Goal: Feedback & Contribution: Contribute content

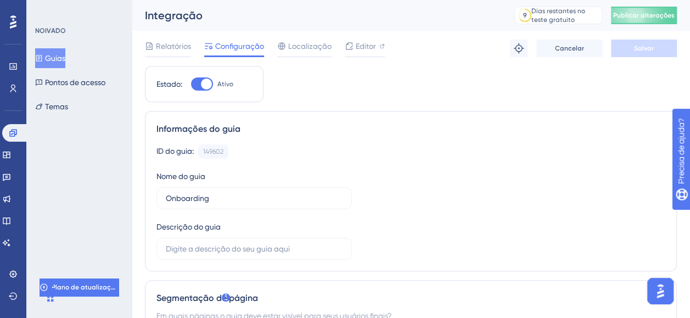
click at [61, 57] on font "Guias" at bounding box center [55, 58] width 20 height 13
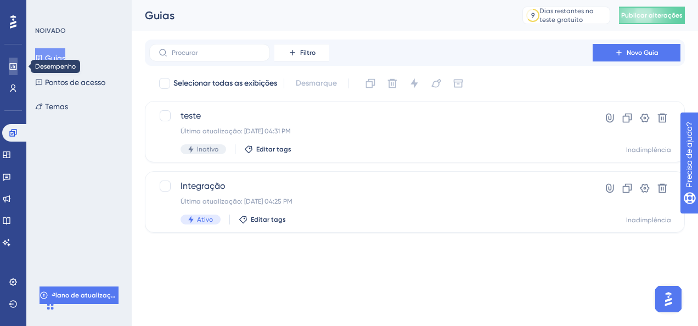
click at [12, 66] on icon at bounding box center [13, 66] width 9 height 9
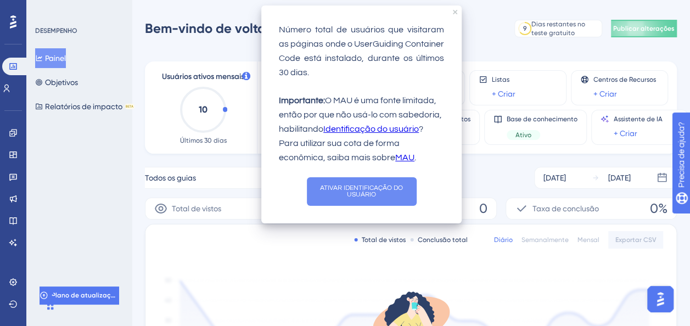
click at [404, 195] on button "ATIVAR IDENTIFICAÇÃO DO USUÁRIO" at bounding box center [362, 191] width 110 height 29
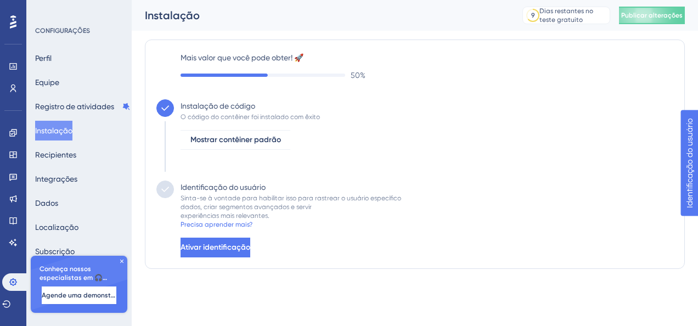
click at [122, 259] on icon at bounding box center [122, 261] width 7 height 7
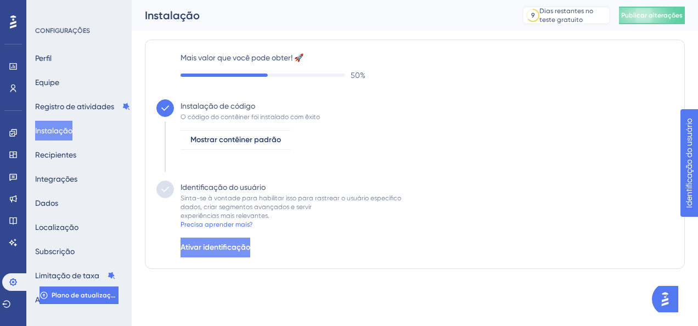
click at [250, 242] on span "Ativar identificação" at bounding box center [216, 247] width 70 height 13
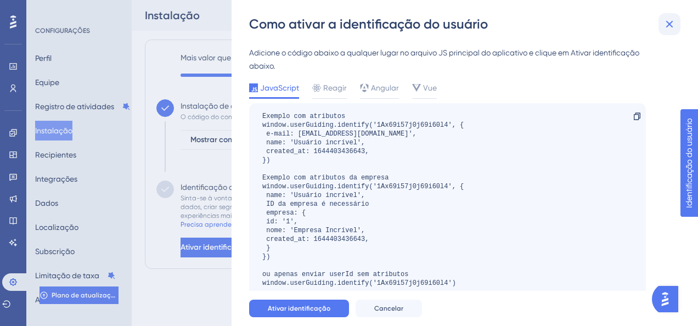
click at [672, 21] on icon at bounding box center [669, 24] width 7 height 7
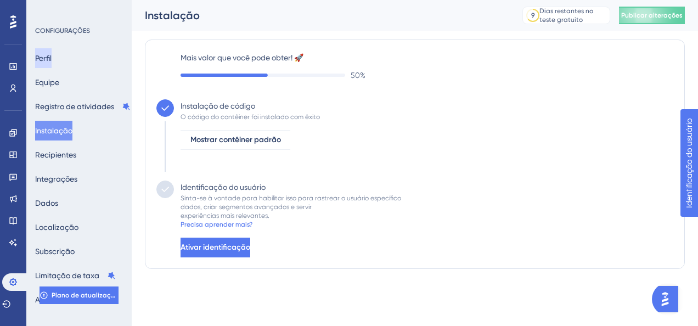
click at [52, 65] on button "Perfil" at bounding box center [43, 58] width 16 height 20
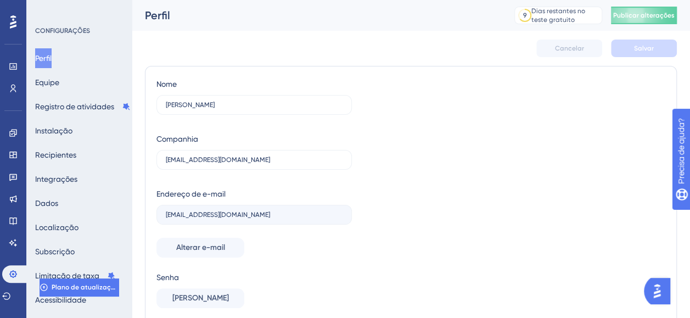
scroll to position [89, 0]
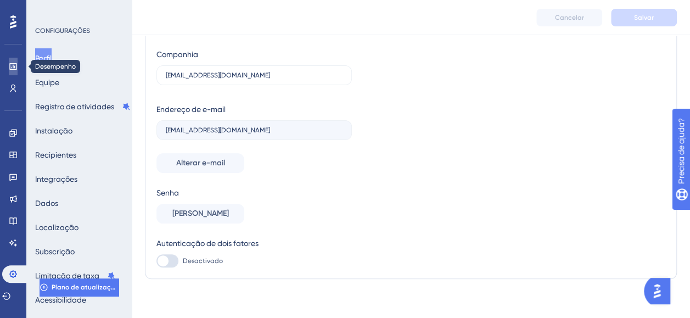
click at [11, 67] on icon at bounding box center [12, 66] width 7 height 7
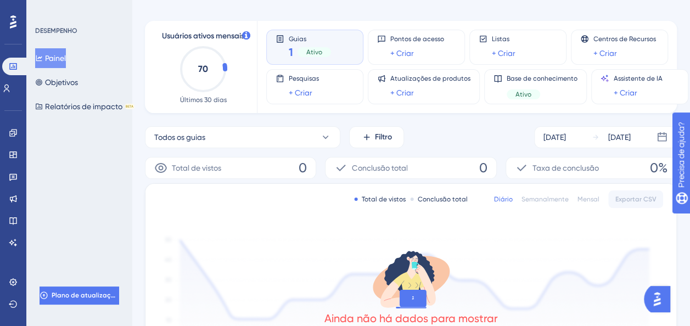
scroll to position [36, 0]
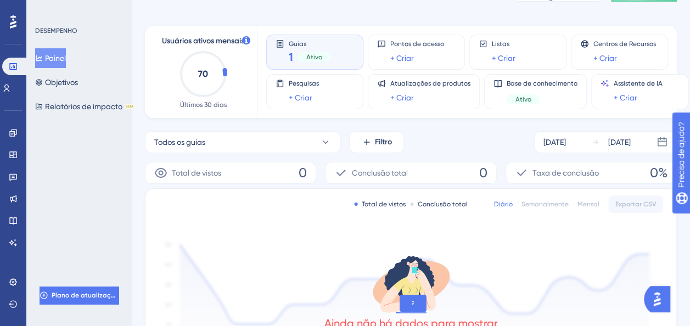
click at [309, 60] on span "Ativo" at bounding box center [314, 57] width 16 height 9
click at [11, 92] on link at bounding box center [6, 89] width 9 height 18
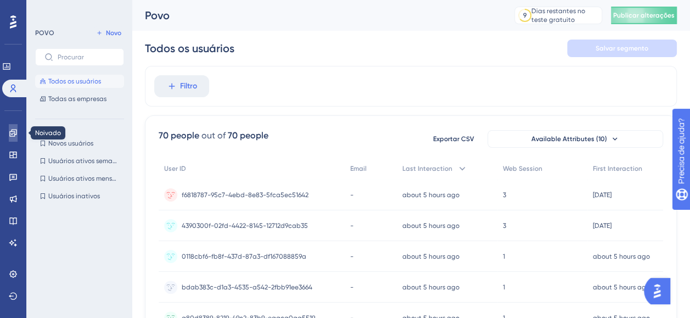
click at [11, 132] on icon at bounding box center [13, 132] width 9 height 9
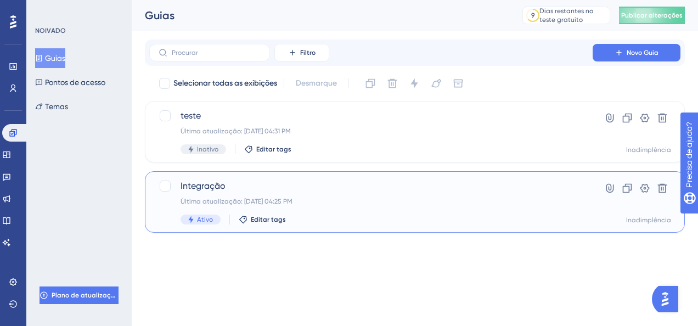
click at [224, 195] on div "Integração Última atualização: 10 de ago. de 2025 04:25 PM Ativo Editar tags" at bounding box center [371, 201] width 381 height 45
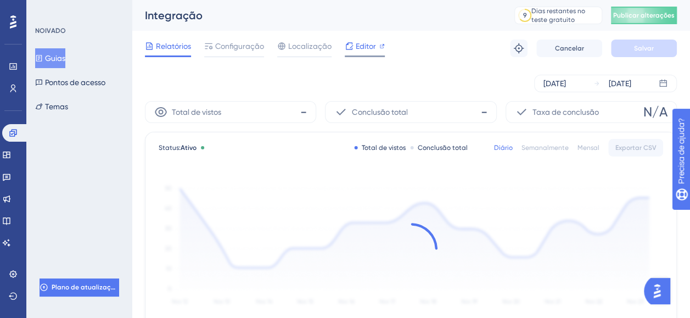
click at [356, 48] on span "Editor" at bounding box center [366, 46] width 20 height 13
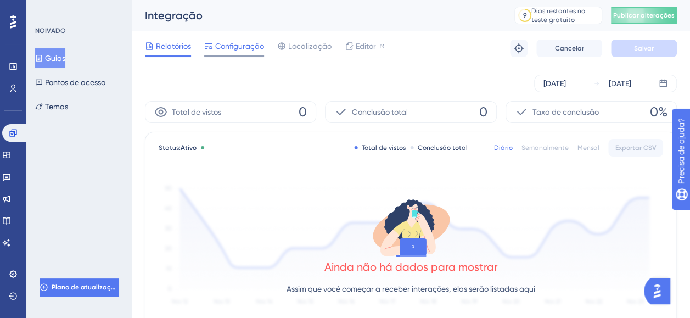
click at [233, 48] on span "Configuração" at bounding box center [239, 46] width 49 height 13
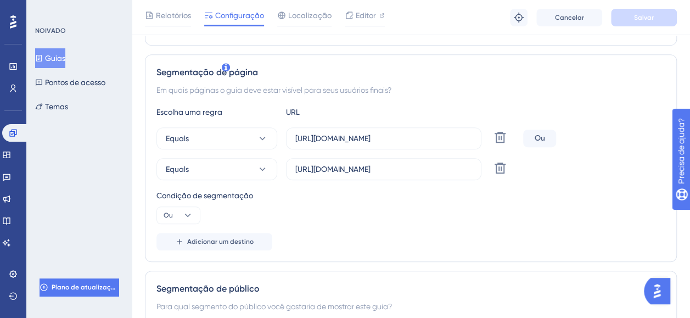
scroll to position [219, 0]
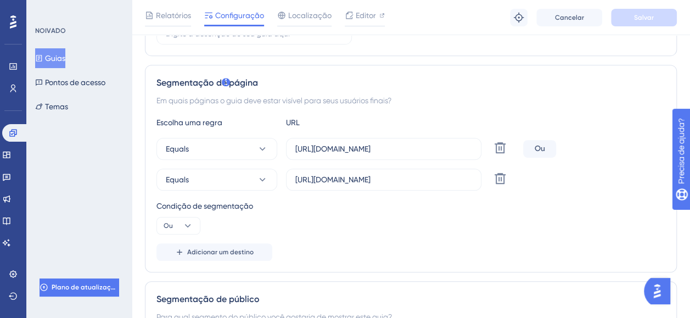
click at [516, 210] on div "Condição de segmentação" at bounding box center [410, 205] width 509 height 13
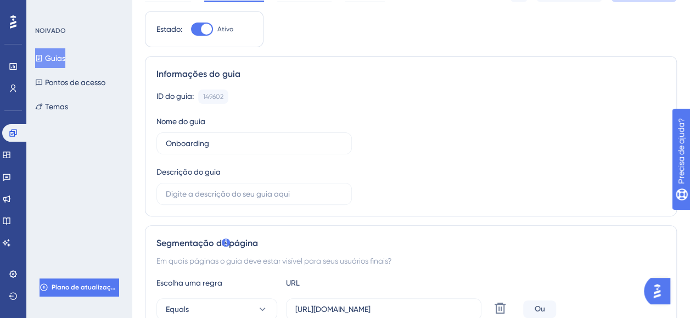
scroll to position [0, 0]
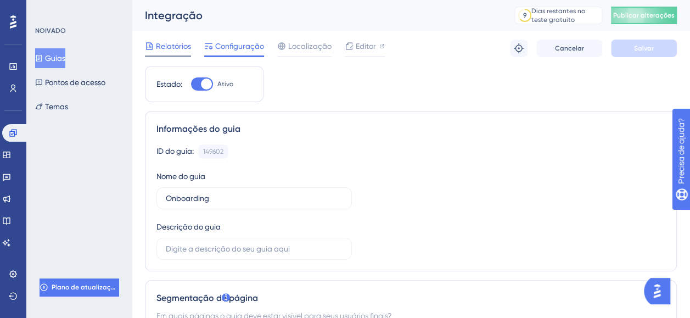
click at [176, 43] on span "Relatórios" at bounding box center [173, 46] width 35 height 13
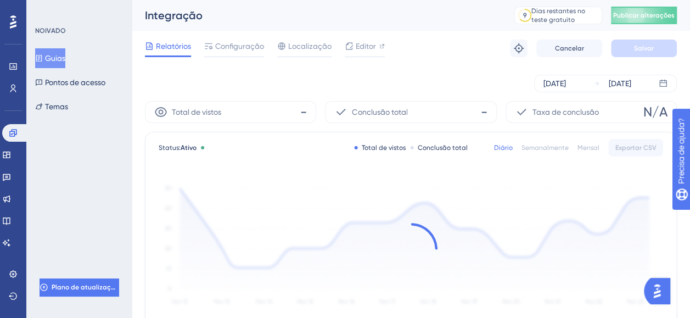
click at [185, 11] on div "Integração" at bounding box center [316, 15] width 342 height 15
click at [55, 56] on font "Guias" at bounding box center [55, 58] width 20 height 13
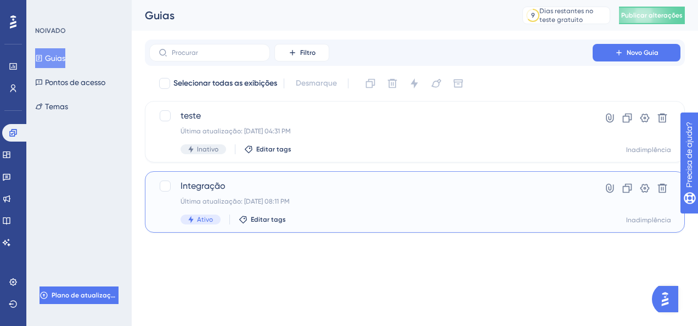
click at [188, 184] on span "Integração" at bounding box center [371, 185] width 381 height 13
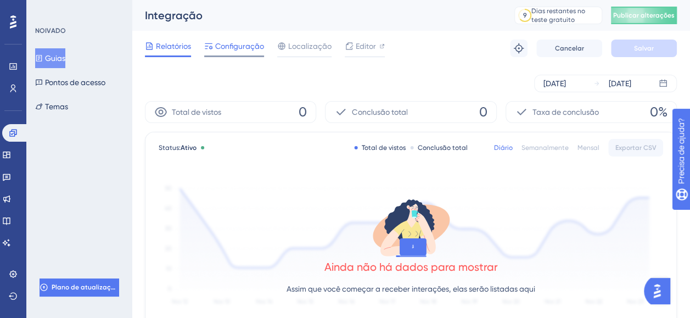
click at [236, 47] on span "Configuração" at bounding box center [239, 46] width 49 height 13
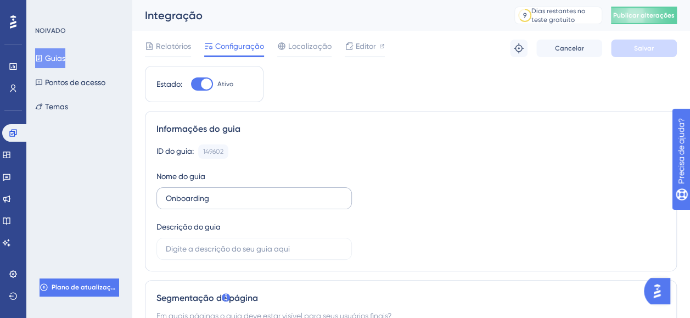
click at [252, 190] on label "Onboarding" at bounding box center [253, 198] width 195 height 22
click at [252, 192] on input "Onboarding" at bounding box center [254, 198] width 177 height 12
drag, startPoint x: 519, startPoint y: 120, endPoint x: 583, endPoint y: 196, distance: 99.7
click at [520, 122] on div "Informações do guia ID do guia: 149602 Copiar Nome do guia Onboarding Descrição…" at bounding box center [411, 191] width 532 height 160
click at [56, 112] on font "Temas" at bounding box center [56, 106] width 23 height 13
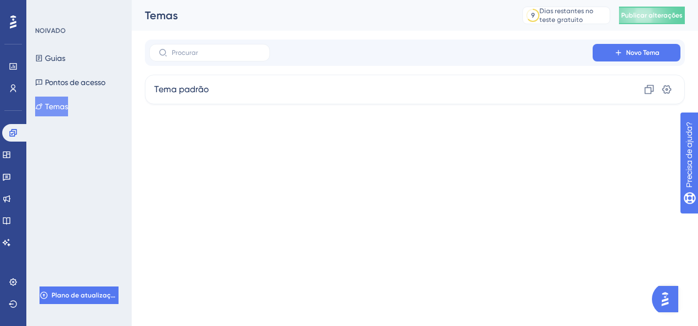
click at [657, 43] on div "Novo Tema" at bounding box center [415, 53] width 540 height 26
click at [655, 52] on span "Novo Tema" at bounding box center [642, 52] width 33 height 9
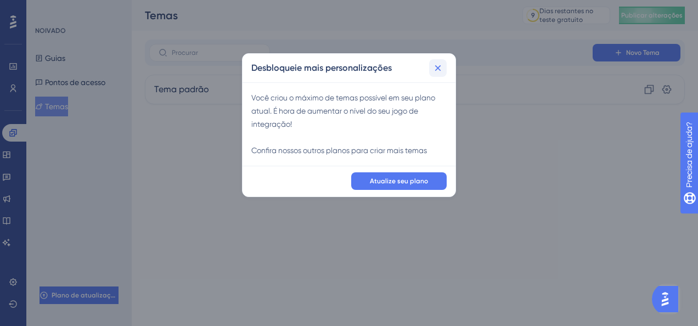
click at [438, 68] on icon at bounding box center [438, 68] width 6 height 6
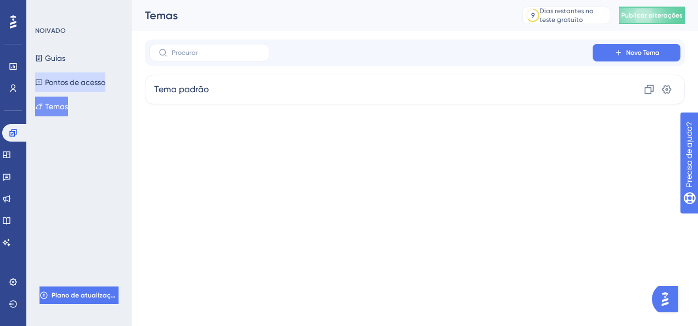
click at [86, 75] on button "Pontos de acesso" at bounding box center [70, 82] width 70 height 20
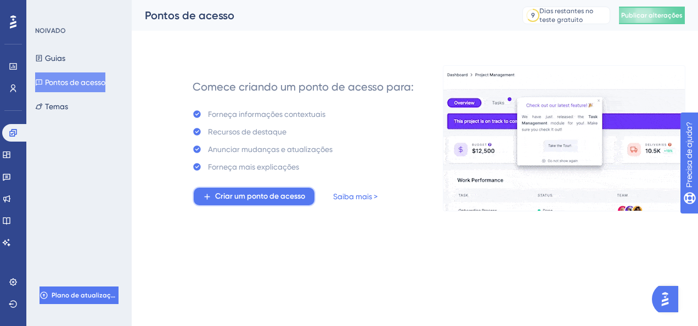
click at [268, 194] on span "Criar um ponto de acesso" at bounding box center [260, 196] width 90 height 13
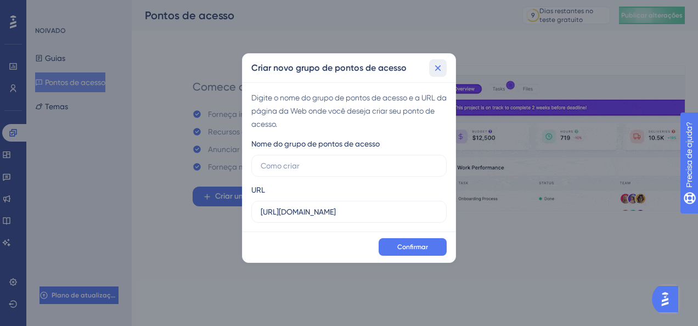
click at [436, 70] on icon at bounding box center [438, 68] width 6 height 6
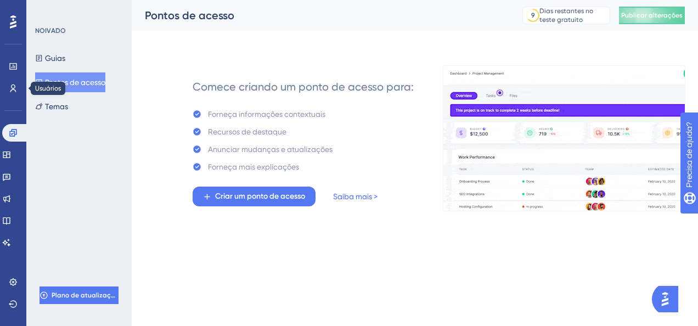
click at [10, 97] on div "Noivado Widgets Realimentação Atualizações de produtos Base de conhecimento Ass…" at bounding box center [13, 174] width 22 height 154
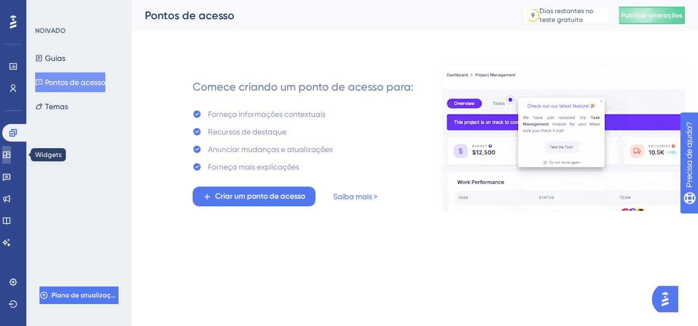
click at [11, 148] on link at bounding box center [6, 155] width 9 height 18
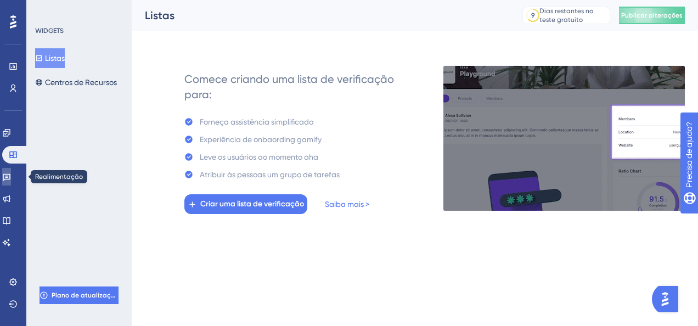
click at [10, 177] on icon at bounding box center [7, 177] width 8 height 7
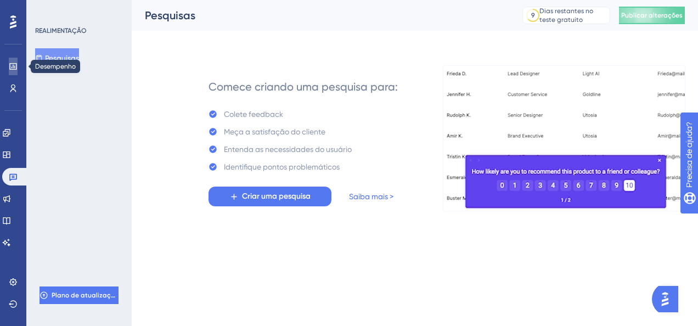
click at [15, 63] on icon at bounding box center [13, 66] width 9 height 9
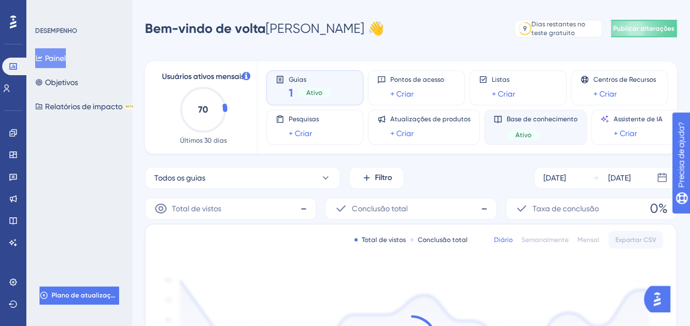
click at [537, 136] on div "Ativo" at bounding box center [541, 135] width 71 height 10
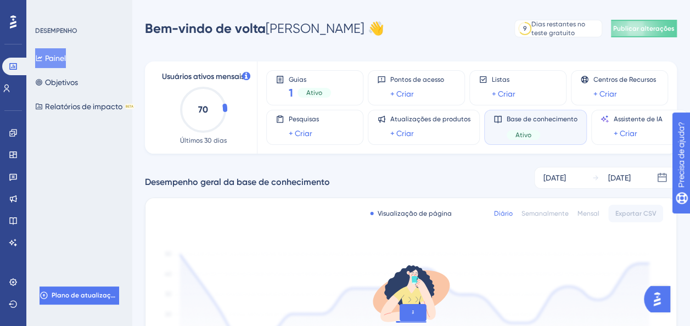
click at [516, 138] on span "Ativo" at bounding box center [523, 135] width 16 height 9
click at [404, 133] on link "+ Criar" at bounding box center [402, 133] width 24 height 13
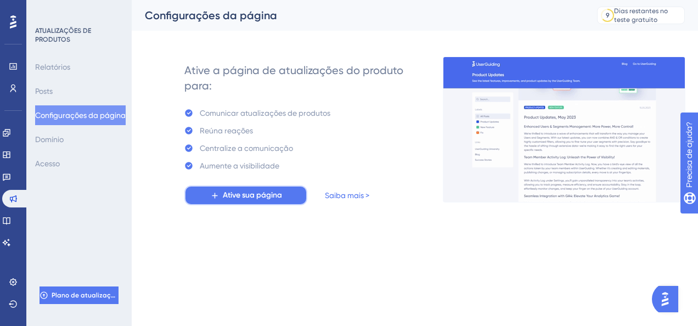
click at [266, 198] on span "Ative sua página" at bounding box center [252, 195] width 59 height 13
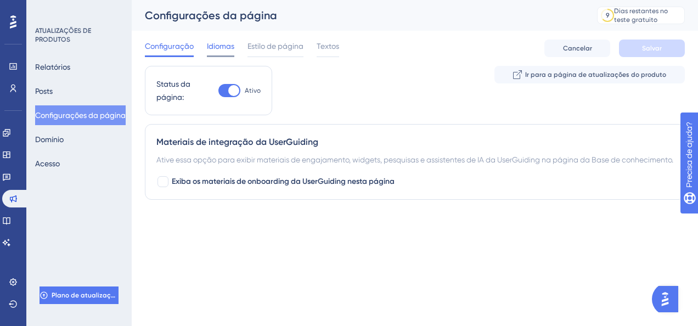
click at [223, 41] on span "Idiomas" at bounding box center [220, 46] width 27 height 13
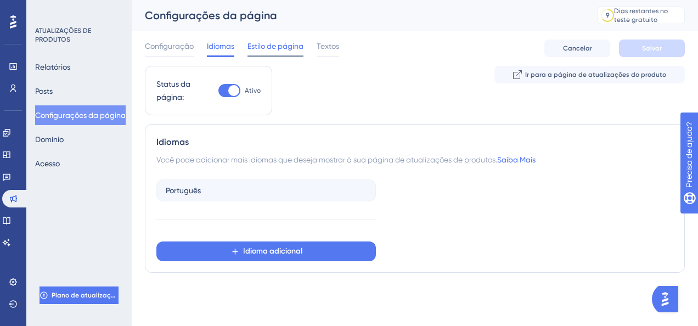
click at [295, 49] on span "Estilo de página" at bounding box center [275, 46] width 56 height 13
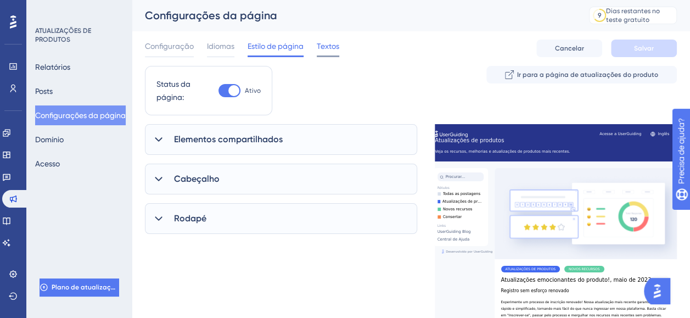
click at [328, 45] on span "Textos" at bounding box center [328, 46] width 22 height 13
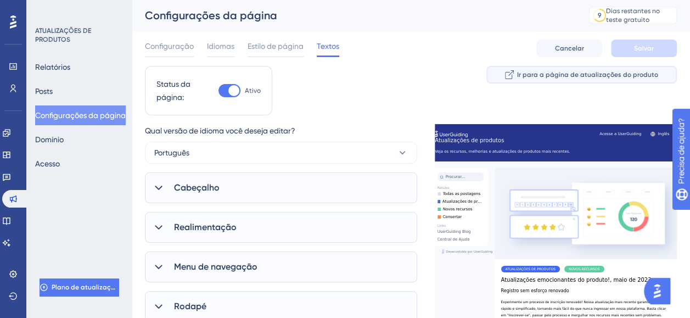
click at [555, 79] on button "Ir para a página de atualizações do produto" at bounding box center [581, 75] width 190 height 18
click at [53, 140] on button "Domínio" at bounding box center [49, 139] width 29 height 20
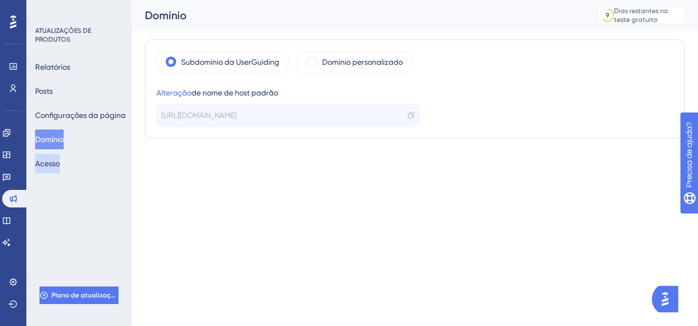
click at [54, 160] on button "Acesso" at bounding box center [47, 164] width 25 height 20
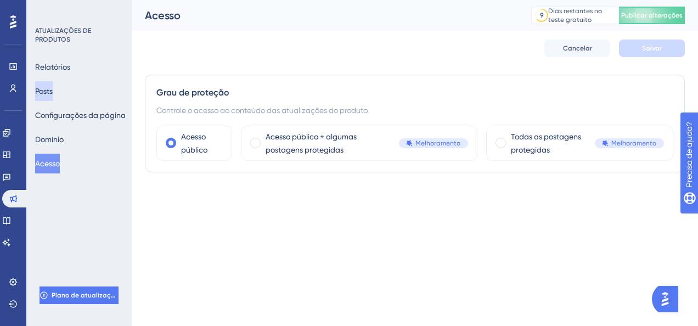
click at [53, 87] on button "Posts" at bounding box center [44, 91] width 18 height 20
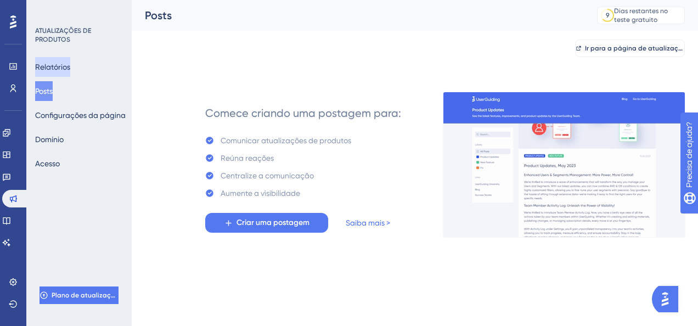
click at [60, 70] on button "Relatórios" at bounding box center [52, 67] width 35 height 20
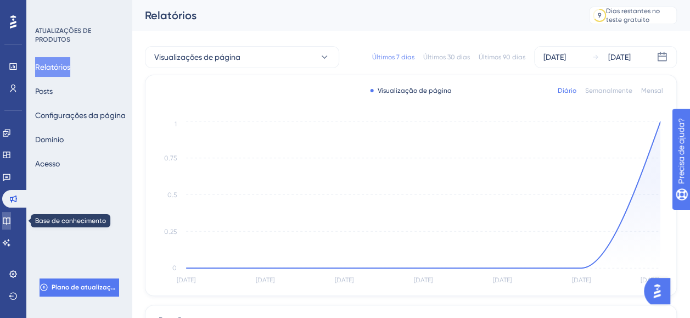
click at [11, 219] on icon at bounding box center [6, 220] width 9 height 9
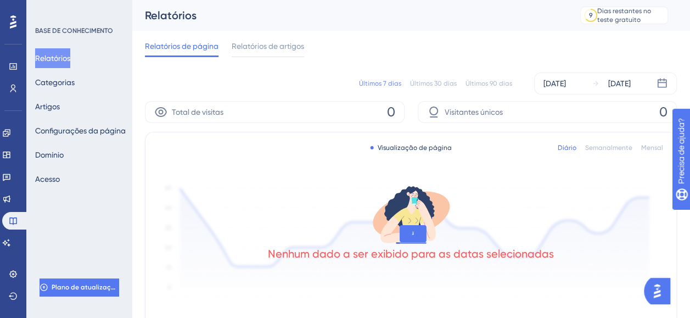
click at [660, 292] on img "Abra o AI Assistant Launcher" at bounding box center [657, 291] width 20 height 20
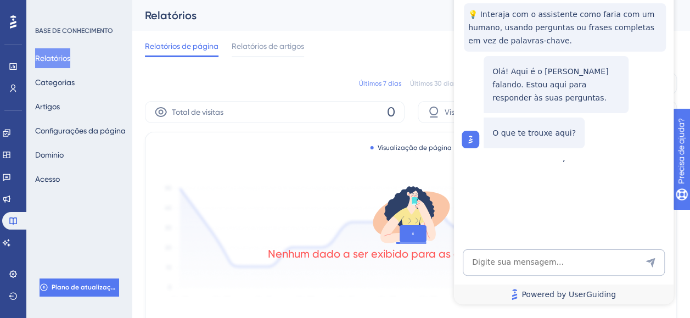
click at [660, 292] on link "Powered by UserGuiding" at bounding box center [563, 294] width 219 height 20
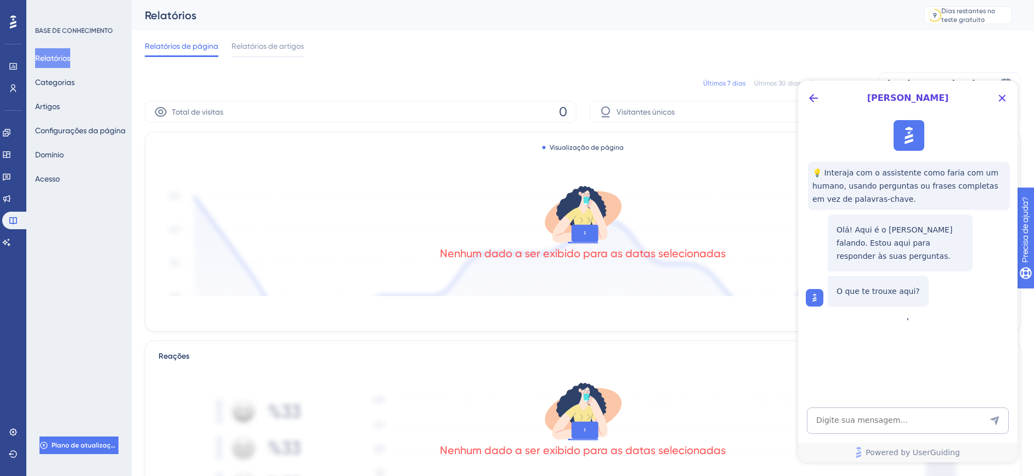
drag, startPoint x: 206, startPoint y: 78, endPoint x: 634, endPoint y: 81, distance: 428.0
click at [634, 81] on div "Últimos 7 dias Últimos 30 dias Últimos 90 dias 04 de agosto de 2025 10 de agost…" at bounding box center [583, 83] width 876 height 22
drag, startPoint x: 1004, startPoint y: 97, endPoint x: 1799, endPoint y: 154, distance: 797.1
click at [697, 97] on icon "Close Button" at bounding box center [1002, 98] width 7 height 7
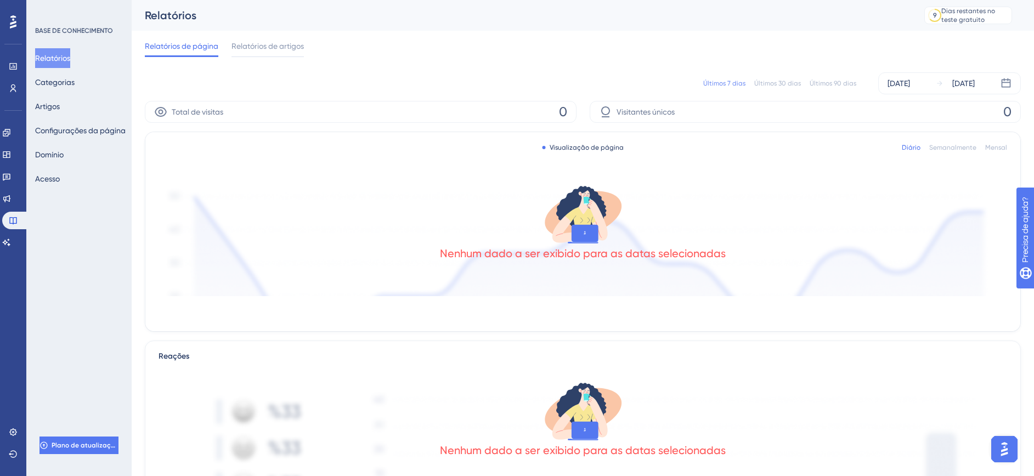
drag, startPoint x: 989, startPoint y: 2, endPoint x: 602, endPoint y: 52, distance: 390.0
click at [603, 52] on div "Relatórios de página Relatórios de artigos" at bounding box center [583, 48] width 876 height 35
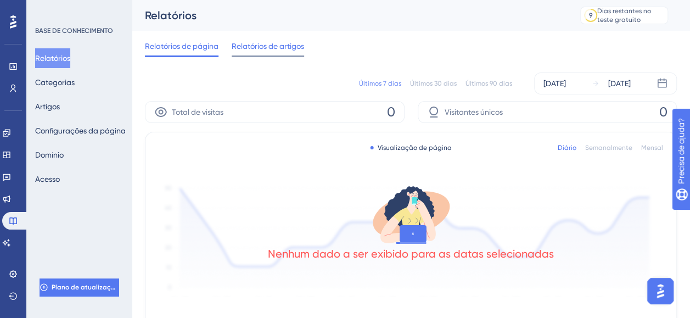
click at [303, 52] on span "Relatórios de artigos" at bounding box center [268, 46] width 72 height 13
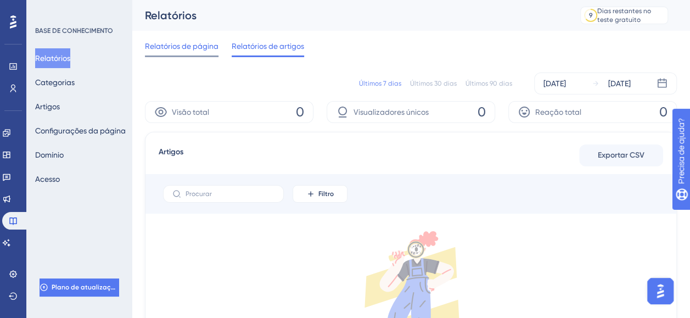
click at [167, 48] on span "Relatórios de página" at bounding box center [182, 46] width 74 height 13
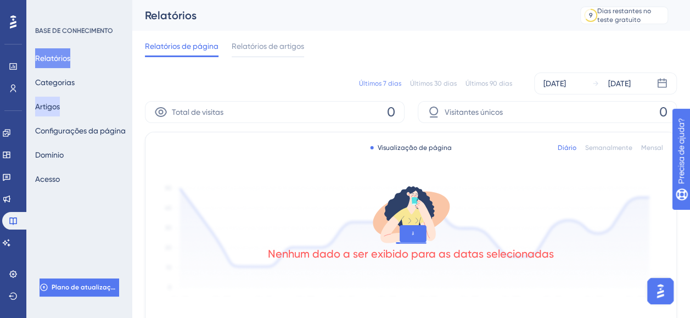
click at [53, 112] on button "Artigos" at bounding box center [47, 107] width 25 height 20
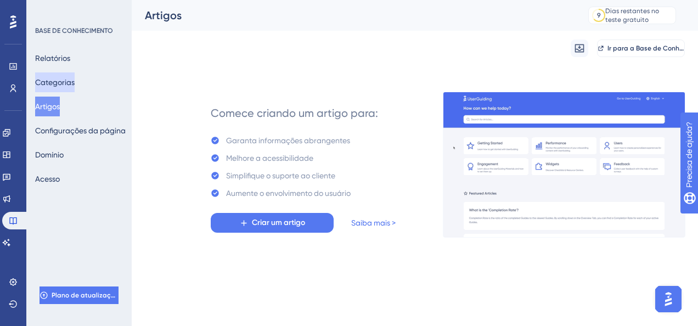
click at [62, 82] on button "Categorias" at bounding box center [55, 82] width 40 height 20
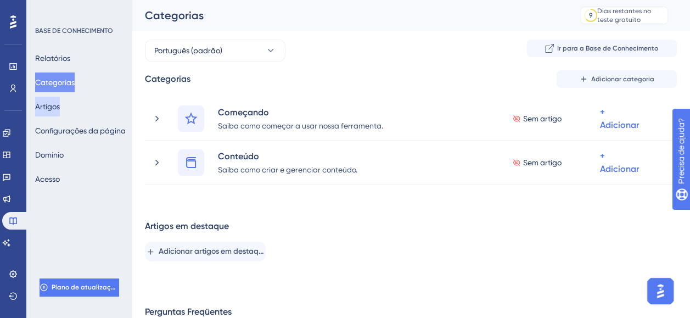
click at [45, 106] on button "Artigos" at bounding box center [47, 107] width 25 height 20
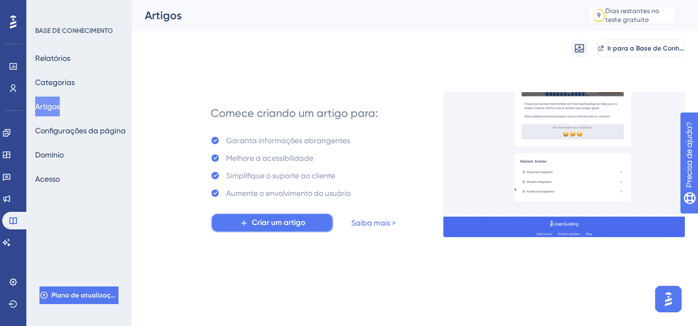
click at [275, 227] on span "Criar um artigo" at bounding box center [278, 222] width 53 height 13
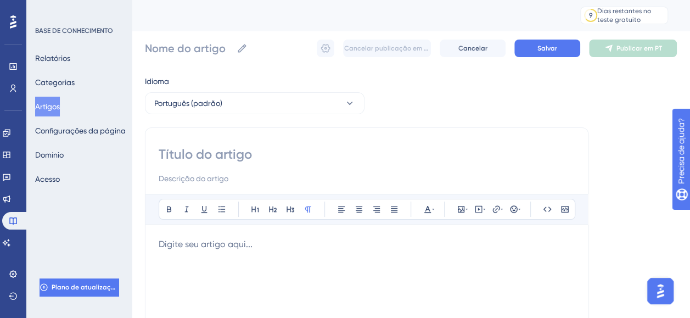
click at [228, 140] on div "Ousado Itálico Sublinhar Ponto de bala Rubrica 1 Rubrica 2 Rubrica 3 Normal Ali…" at bounding box center [366, 309] width 443 height 365
click at [229, 151] on input at bounding box center [367, 154] width 416 height 18
type input "Teste"
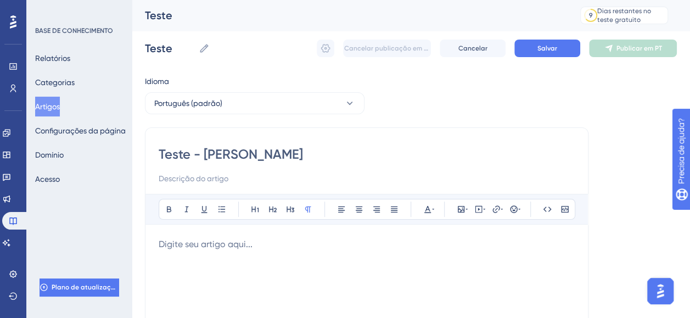
type input "Teste - MANUE"
type input "Teste - MANUEL"
type input "Teste - MANU"
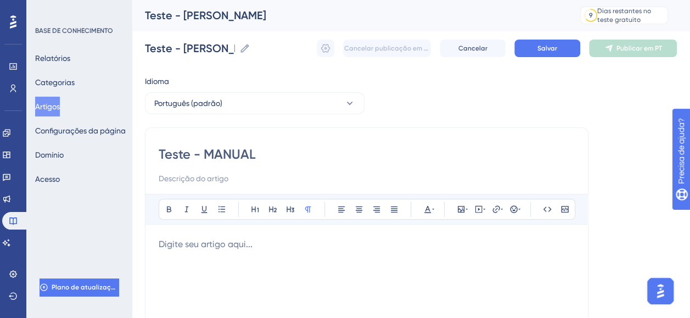
type input "Teste - MANUAL"
type input "Teste - MANUAL DO CLIENTE"
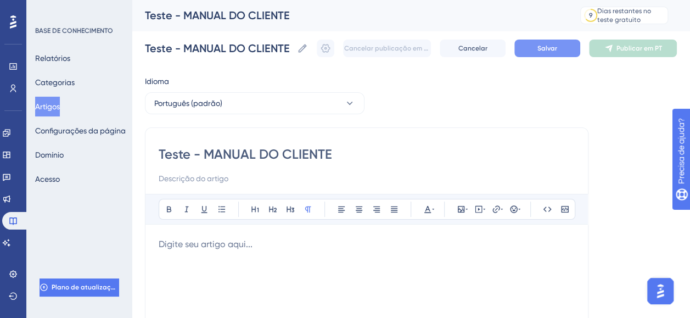
type input "Teste - MANUAL DO CLIENTE"
click at [546, 48] on span "Salvar" at bounding box center [547, 48] width 20 height 9
click at [329, 48] on icon at bounding box center [325, 48] width 11 height 11
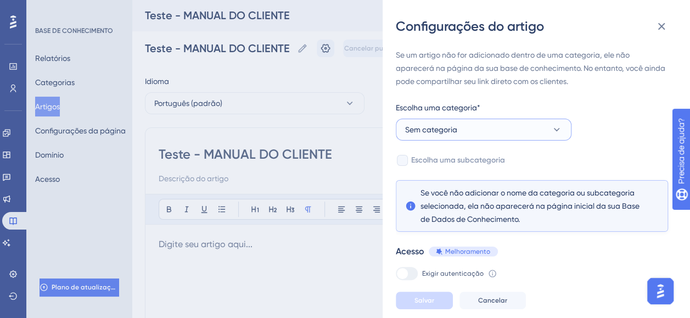
click at [534, 131] on button "Sem categoria" at bounding box center [484, 130] width 176 height 22
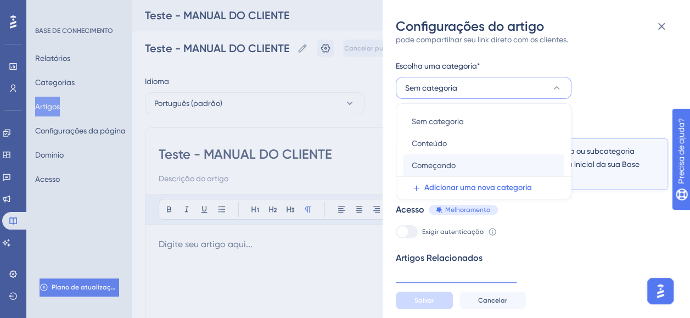
scroll to position [52, 0]
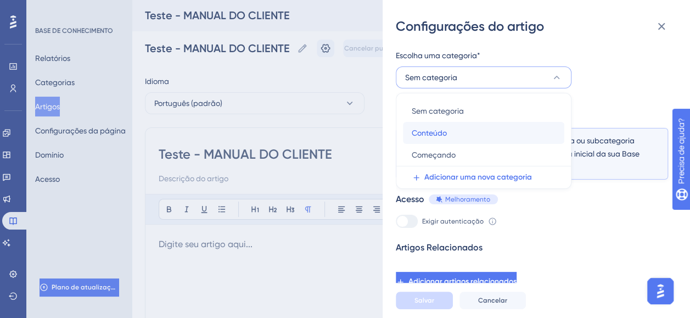
click at [527, 133] on div "Conteúdo Conteúdo" at bounding box center [484, 133] width 144 height 22
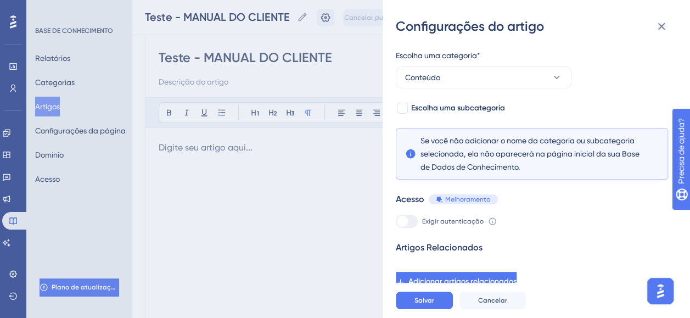
scroll to position [165, 0]
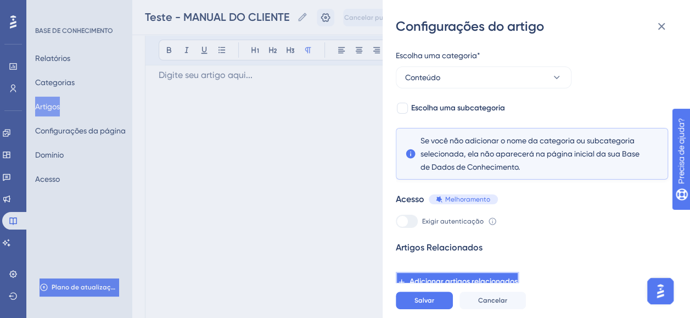
click at [511, 281] on span "Adicionar artigos relacionados" at bounding box center [463, 281] width 108 height 13
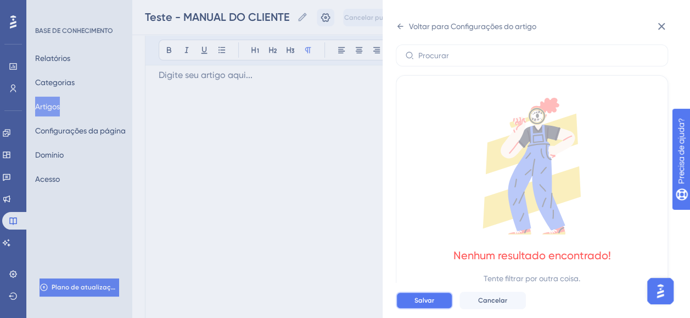
click at [425, 305] on span "Salvar" at bounding box center [424, 300] width 20 height 9
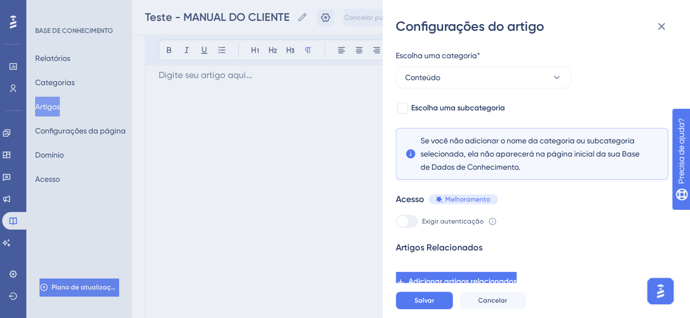
click at [410, 225] on div at bounding box center [407, 221] width 22 height 13
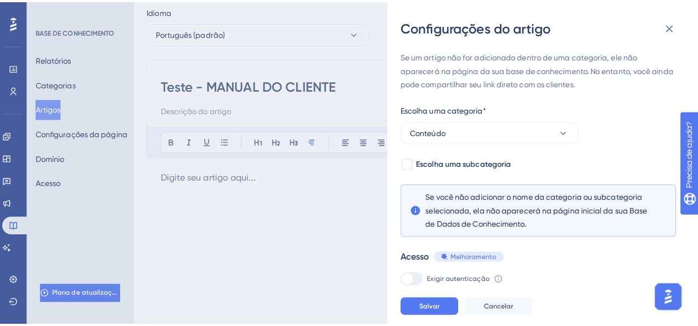
scroll to position [0, 0]
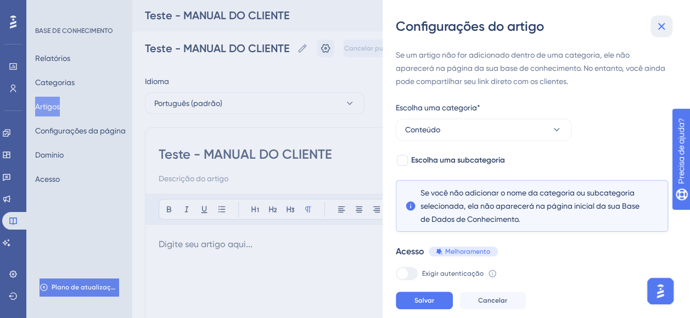
click at [657, 32] on icon at bounding box center [661, 26] width 13 height 13
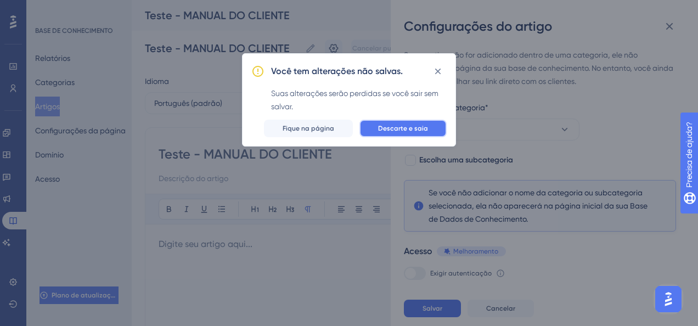
click at [420, 128] on span "Descarte e saia" at bounding box center [403, 128] width 50 height 9
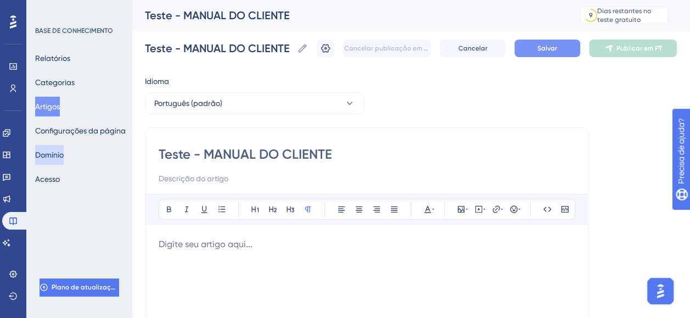
click at [64, 151] on button "Domínio" at bounding box center [49, 155] width 29 height 20
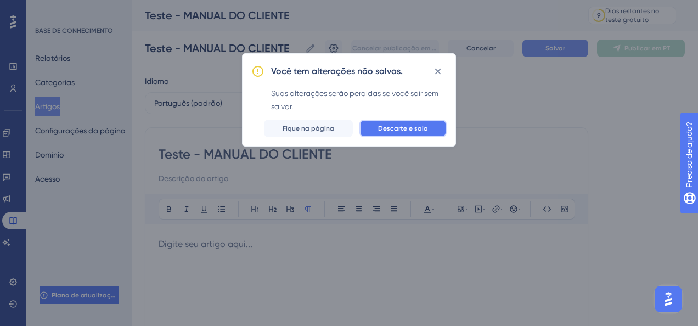
click at [426, 128] on span "Descarte e saia" at bounding box center [403, 128] width 50 height 9
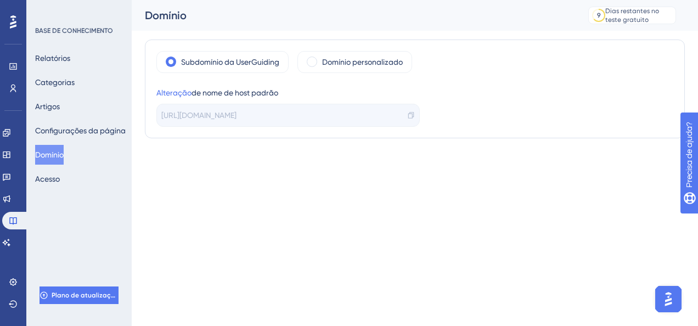
click at [236, 119] on span "https://joycemilenaa48-gmail-com-ESKJ.help.userguiding.com/pt" at bounding box center [198, 115] width 75 height 13
click at [86, 129] on button "Configurações da página" at bounding box center [80, 131] width 91 height 20
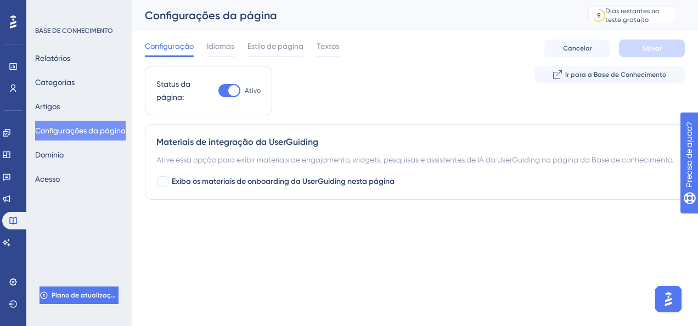
click at [312, 52] on div "Configuração Idiomas Estilo de página Textos" at bounding box center [242, 49] width 194 height 18
click at [328, 47] on span "Textos" at bounding box center [328, 46] width 22 height 13
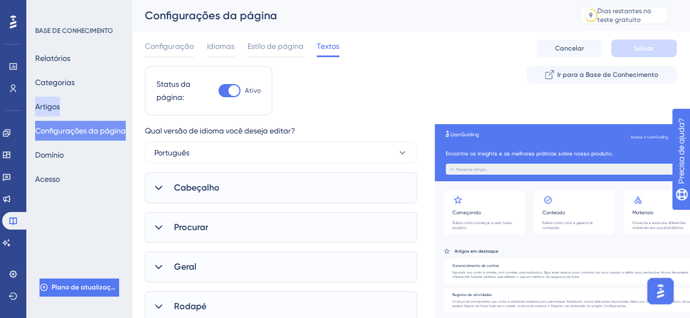
click at [60, 101] on button "Artigos" at bounding box center [47, 107] width 25 height 20
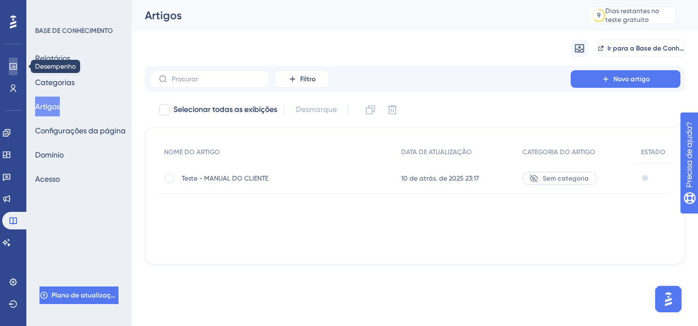
click at [15, 64] on icon at bounding box center [12, 66] width 7 height 7
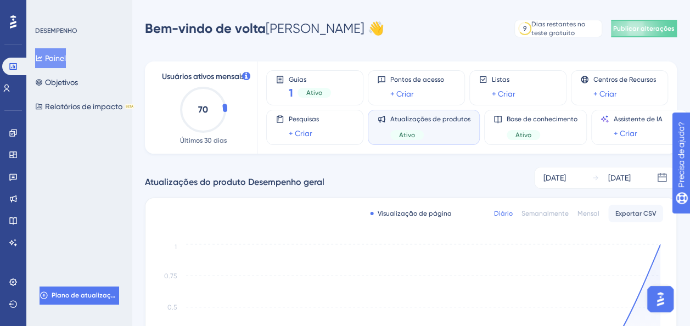
click at [446, 131] on div "Ativo" at bounding box center [430, 135] width 80 height 10
click at [317, 131] on div "+ Criar" at bounding box center [304, 133] width 30 height 13
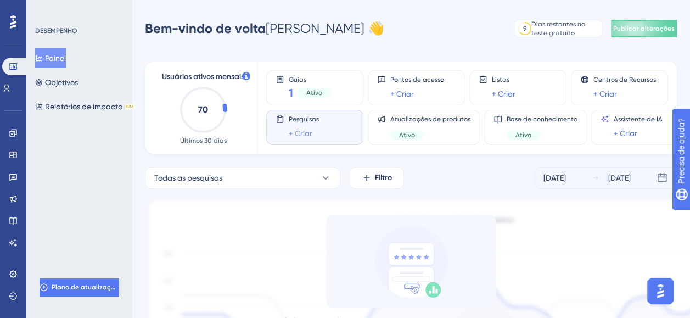
click at [297, 132] on link "+ Criar" at bounding box center [301, 133] width 24 height 13
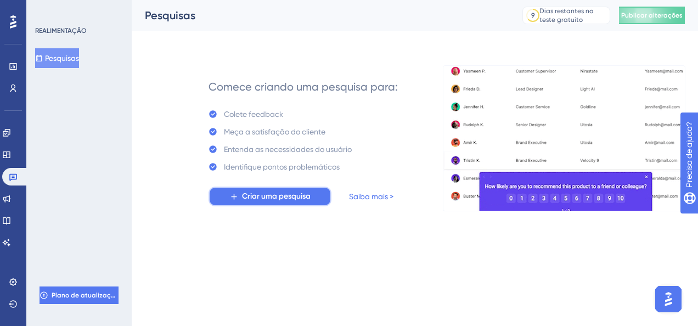
click at [298, 200] on span "Criar uma pesquisa" at bounding box center [276, 196] width 69 height 13
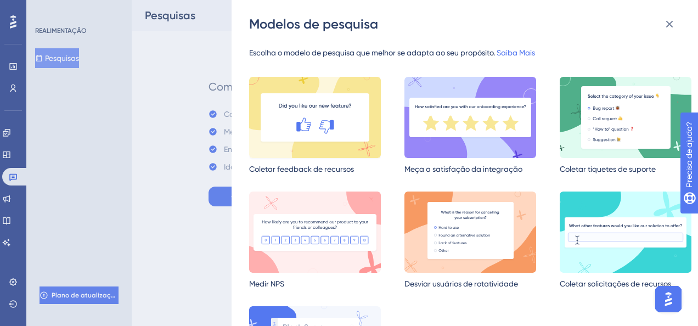
click at [355, 116] on img at bounding box center [315, 117] width 132 height 81
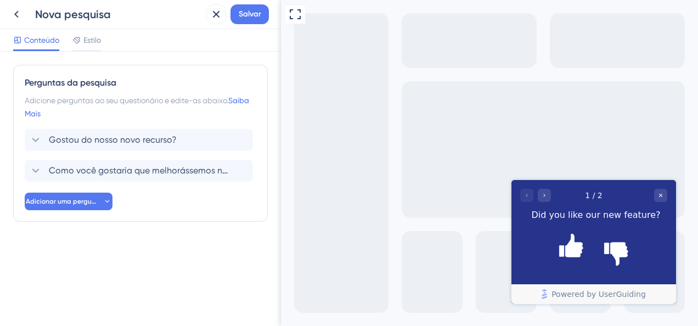
click at [596, 216] on div "Did you like our new feature?" at bounding box center [596, 215] width 143 height 13
drag, startPoint x: 596, startPoint y: 216, endPoint x: 567, endPoint y: 226, distance: 30.7
click at [567, 223] on div "1 / 2 Did you like our new feature?" at bounding box center [593, 205] width 165 height 50
click at [549, 192] on div "Go to Question 2" at bounding box center [544, 195] width 13 height 13
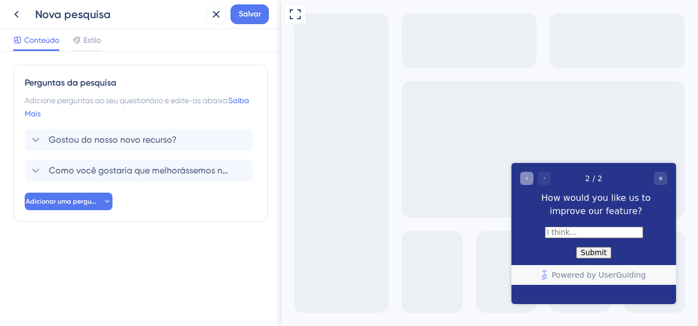
click at [527, 181] on icon "Go to Question 1" at bounding box center [526, 177] width 7 height 7
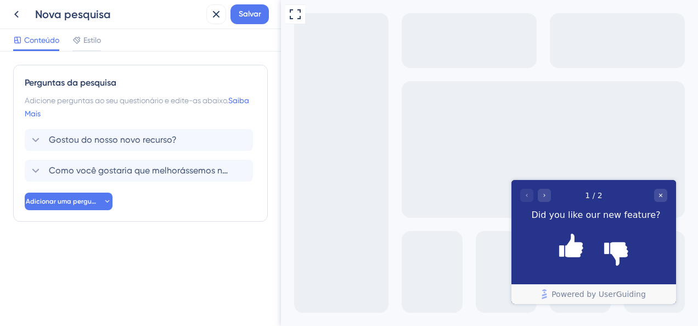
click at [647, 217] on div "Did you like our new feature?" at bounding box center [596, 215] width 143 height 13
click at [240, 171] on icon at bounding box center [239, 170] width 9 height 9
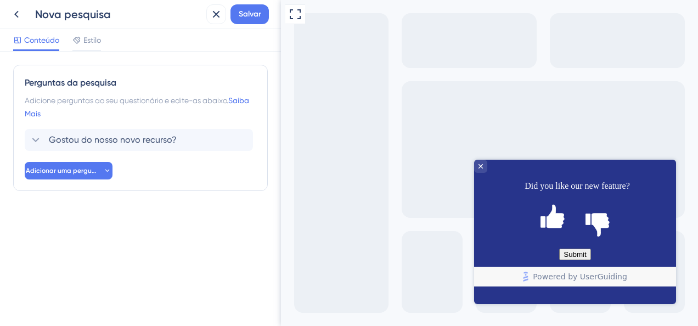
click at [84, 26] on div "Nova pesquisa Salvar" at bounding box center [140, 14] width 281 height 29
click at [87, 38] on span "Estilo" at bounding box center [92, 39] width 18 height 13
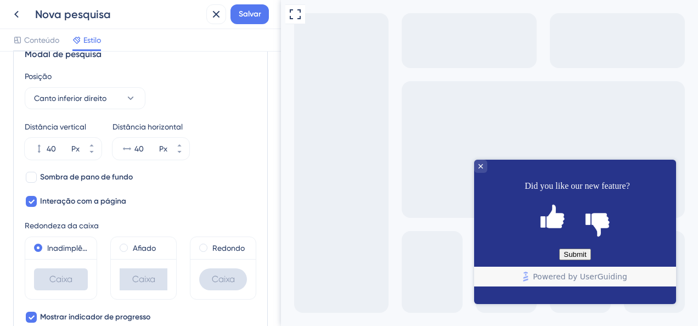
scroll to position [384, 0]
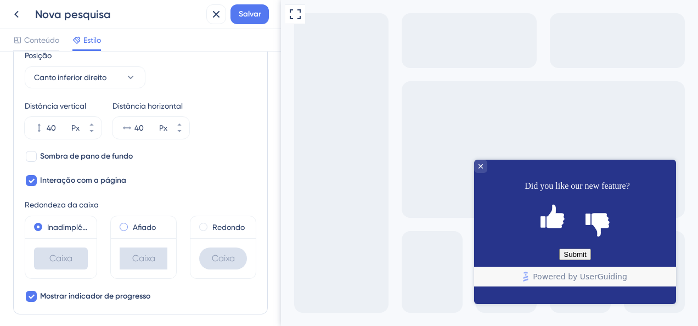
click at [125, 225] on span at bounding box center [124, 227] width 8 height 8
click at [131, 224] on input "radio" at bounding box center [131, 224] width 0 height 0
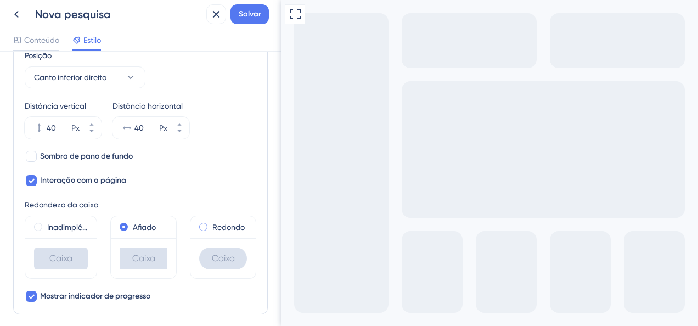
click at [199, 226] on span at bounding box center [203, 227] width 8 height 8
click at [211, 224] on input "radio" at bounding box center [211, 224] width 0 height 0
click at [38, 226] on span at bounding box center [38, 227] width 8 height 8
click at [46, 224] on input "radio" at bounding box center [46, 224] width 0 height 0
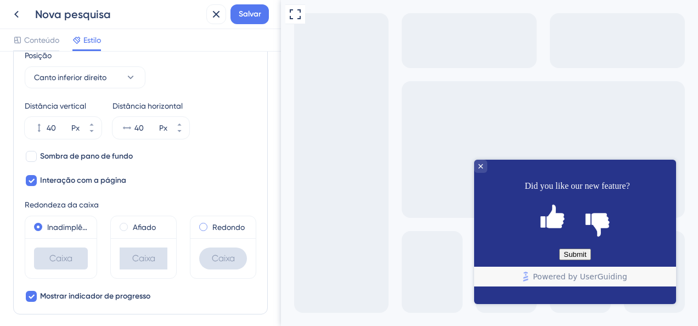
click at [203, 228] on div "Redondo" at bounding box center [223, 227] width 48 height 13
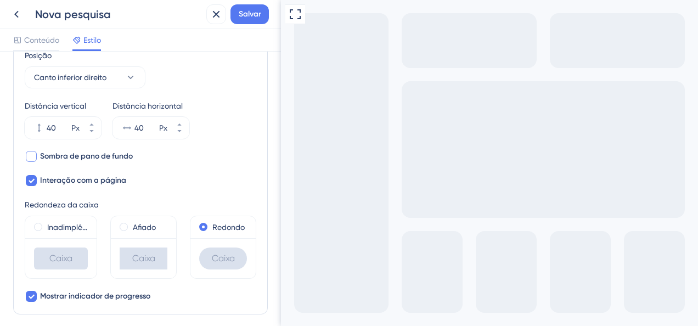
click at [34, 154] on div at bounding box center [31, 156] width 11 height 11
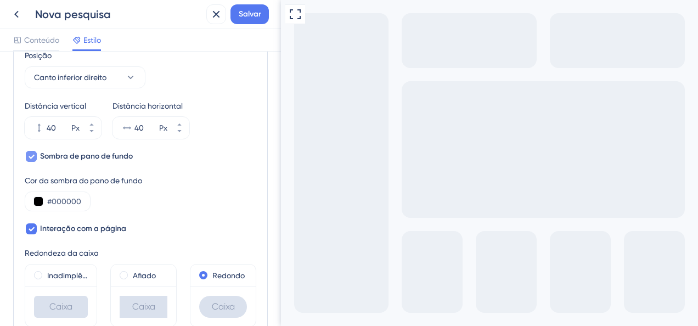
click at [34, 154] on div at bounding box center [31, 156] width 11 height 11
checkbox input "false"
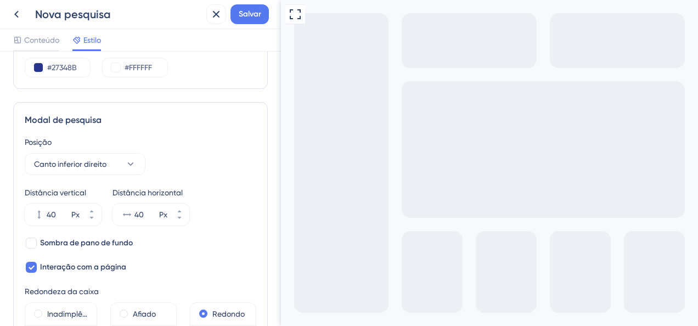
scroll to position [274, 0]
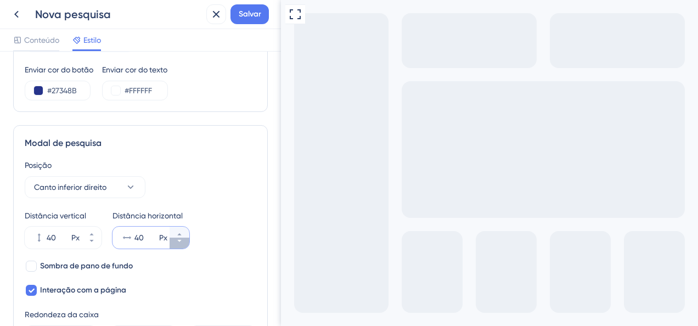
click at [183, 242] on button "40 Px" at bounding box center [180, 243] width 20 height 11
click at [183, 242] on button "39 Px" at bounding box center [180, 243] width 20 height 11
click at [183, 242] on button "38 Px" at bounding box center [180, 243] width 20 height 11
click at [183, 242] on button "37 Px" at bounding box center [180, 243] width 20 height 11
click at [183, 242] on button "36 Px" at bounding box center [180, 243] width 20 height 11
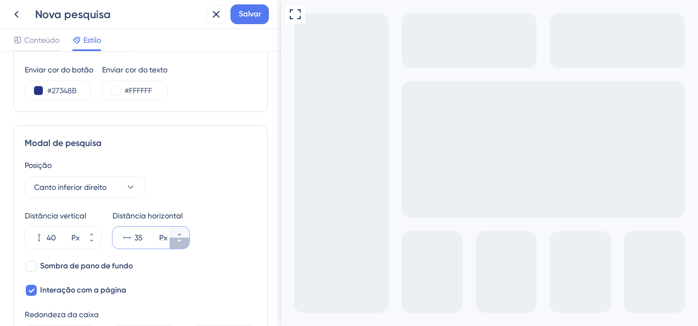
click at [183, 242] on button "35 Px" at bounding box center [180, 243] width 20 height 11
type input "34"
click at [93, 240] on icon at bounding box center [91, 241] width 7 height 7
type input "34"
click at [131, 189] on icon at bounding box center [130, 187] width 11 height 11
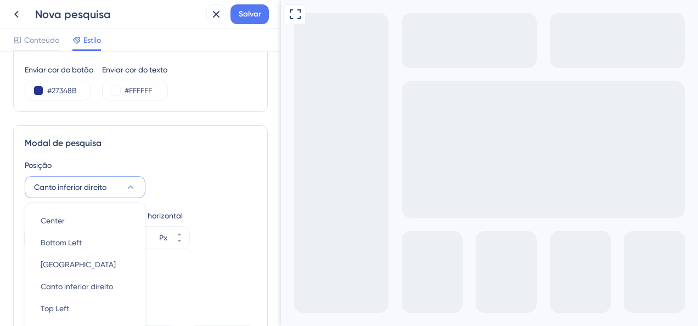
scroll to position [370, 0]
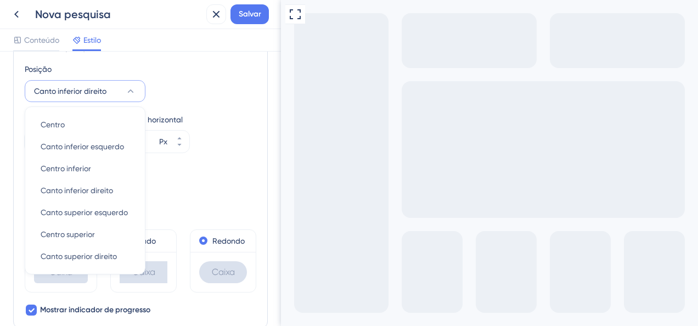
click at [229, 122] on div "Distância vertical 34 Px Distância horizontal 34 Px" at bounding box center [141, 133] width 232 height 40
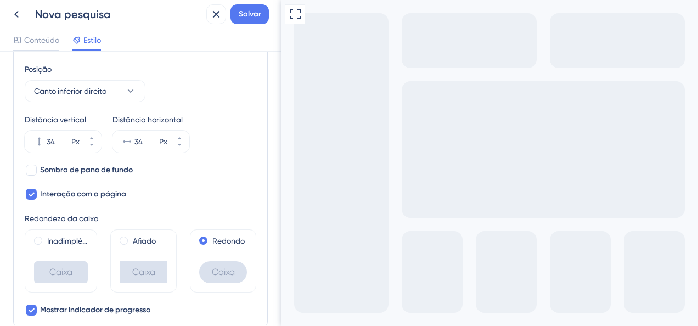
scroll to position [96, 0]
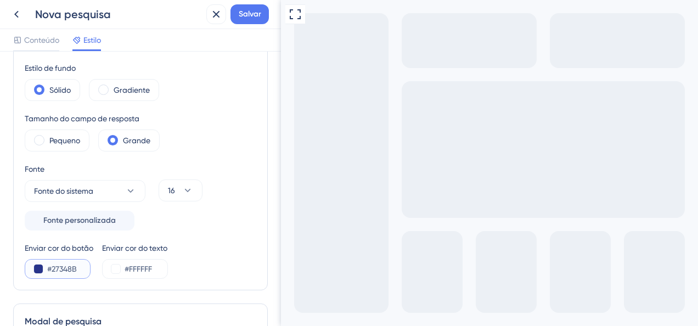
click at [75, 265] on input "#27348B" at bounding box center [69, 268] width 45 height 13
paste input "text"
type input "#27348B"
click at [150, 265] on input "#FFFFFF" at bounding box center [147, 268] width 45 height 13
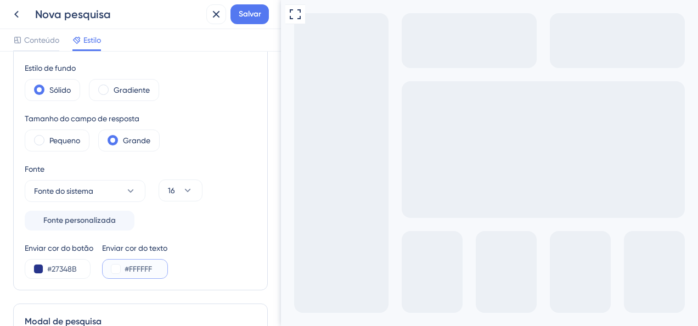
click at [150, 265] on input "#FFFFFF" at bounding box center [147, 268] width 45 height 13
paste input "B60A82"
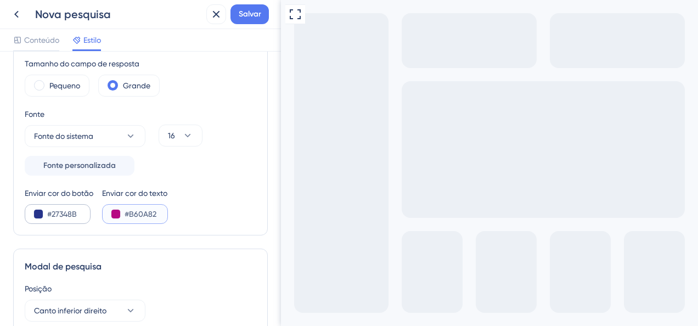
type input "#B60A82"
click at [75, 216] on input "#27348B" at bounding box center [69, 213] width 45 height 13
paste input "B60A82"
type input "#B60A82"
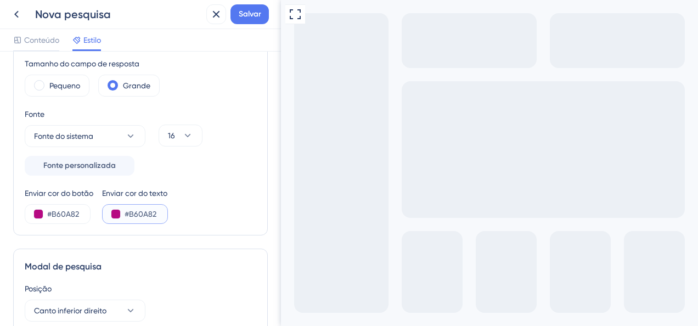
click at [137, 213] on input "#B60A82" at bounding box center [147, 213] width 45 height 13
click at [116, 216] on button at bounding box center [115, 214] width 9 height 9
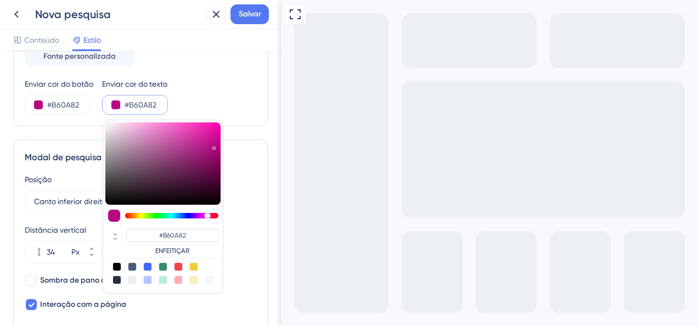
scroll to position [261, 0]
click at [209, 264] on div at bounding box center [209, 266] width 9 height 9
type input "#ffffff"
type input "#FFFFFF"
click at [233, 77] on div "Enviar cor do botão #B60A82 Enviar cor do texto #ffffff #FFFFFF ENFEITIÇAR" at bounding box center [141, 95] width 232 height 37
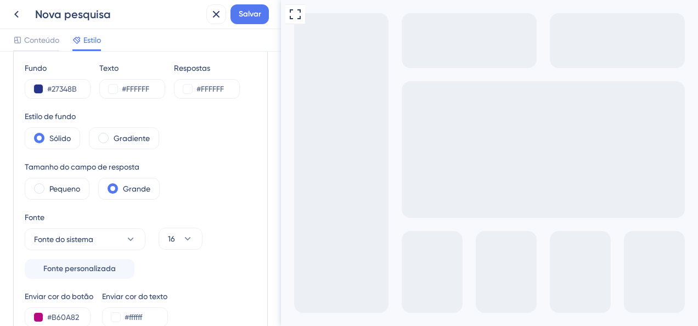
scroll to position [41, 0]
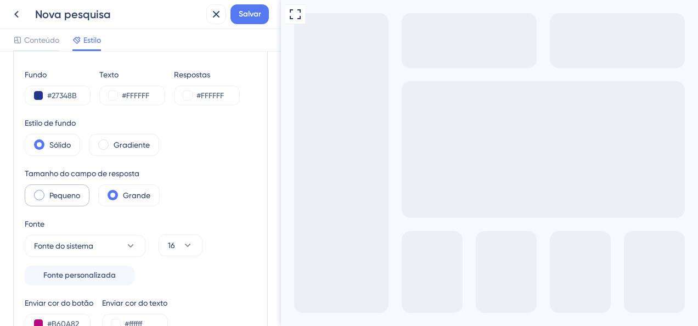
click at [38, 196] on span at bounding box center [39, 195] width 10 height 10
click at [48, 191] on input "radio" at bounding box center [48, 191] width 0 height 0
click at [105, 142] on span at bounding box center [103, 144] width 10 height 10
click at [112, 141] on input "radio" at bounding box center [112, 141] width 0 height 0
click at [43, 147] on span at bounding box center [39, 144] width 10 height 10
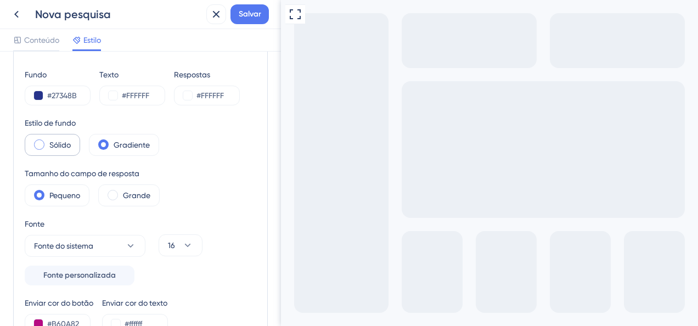
click at [48, 141] on input "radio" at bounding box center [48, 141] width 0 height 0
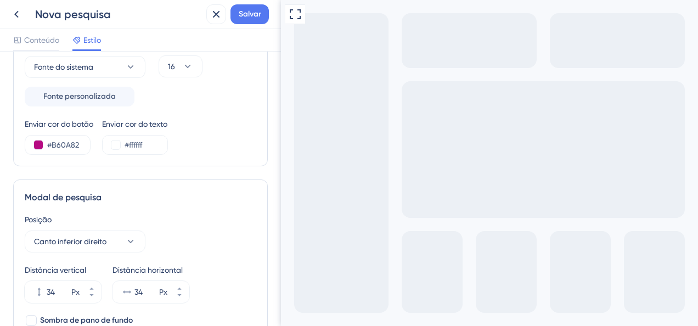
scroll to position [110, 0]
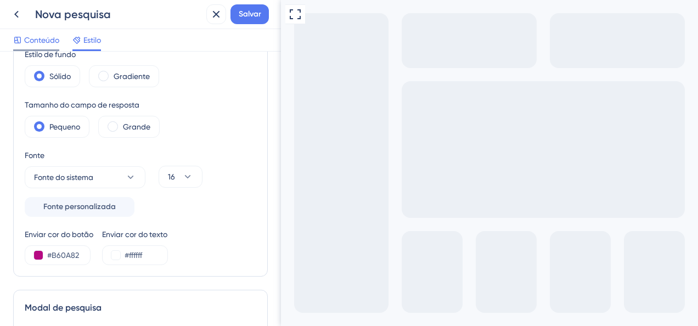
click at [33, 34] on span "Conteúdo" at bounding box center [41, 39] width 35 height 13
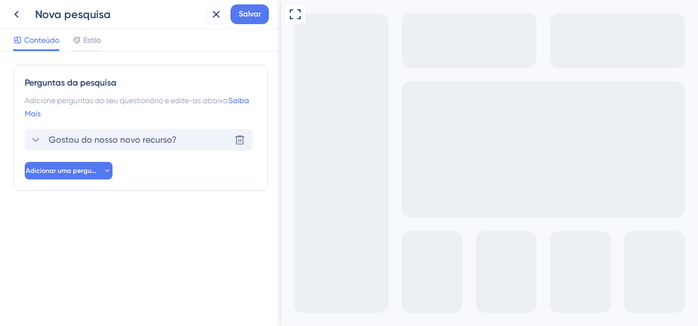
click at [189, 137] on div "Gostou do nosso novo recurso? Excluir" at bounding box center [139, 140] width 228 height 22
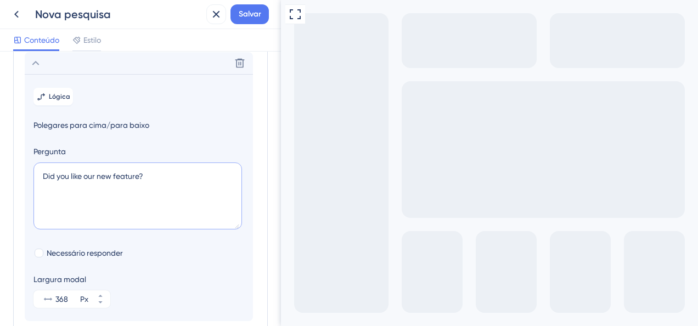
drag, startPoint x: 165, startPoint y: 174, endPoint x: -2, endPoint y: 155, distance: 168.0
click at [0, 0] on html "Nova pesquisa Salvar Conteúdo Estilo Perguntas da pesquisa Adicione perguntas a…" at bounding box center [349, 0] width 698 height 0
type textarea "o"
type textarea "O"
type textarea "como tem sido sua experiência ?"
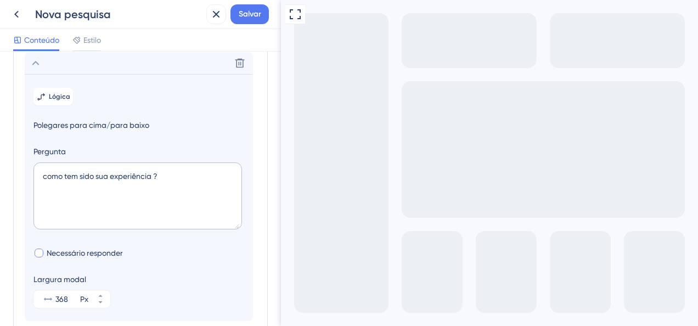
click at [105, 250] on span "Necessário responder" at bounding box center [85, 252] width 76 height 13
checkbox input "false"
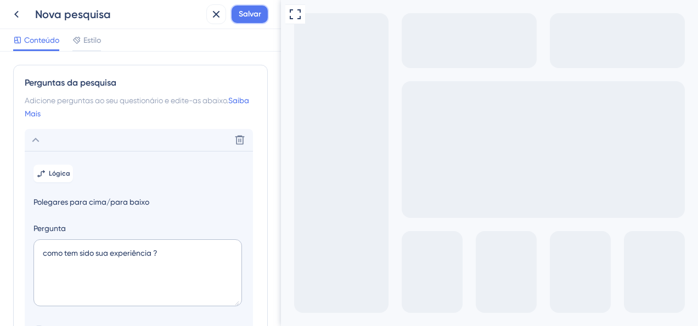
click at [257, 10] on span "Salvar" at bounding box center [250, 14] width 22 height 13
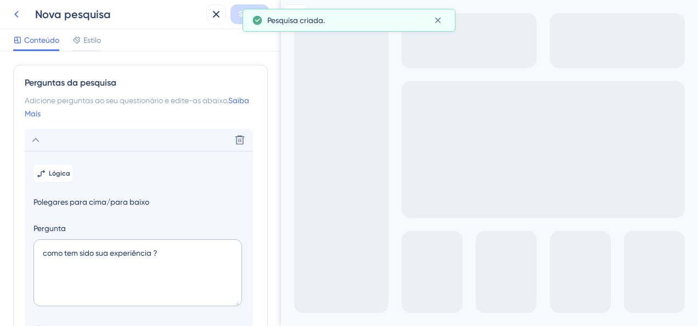
click at [16, 16] on icon at bounding box center [16, 14] width 4 height 7
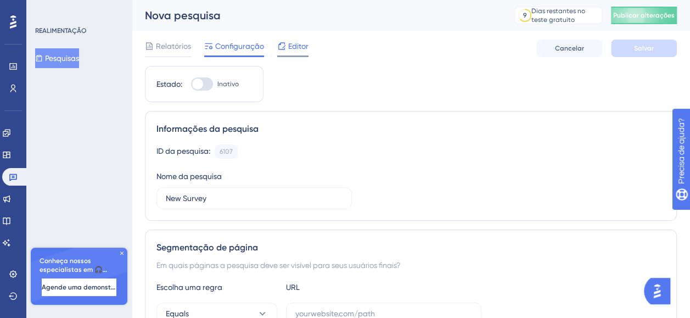
click at [299, 48] on span "Editor" at bounding box center [298, 46] width 20 height 13
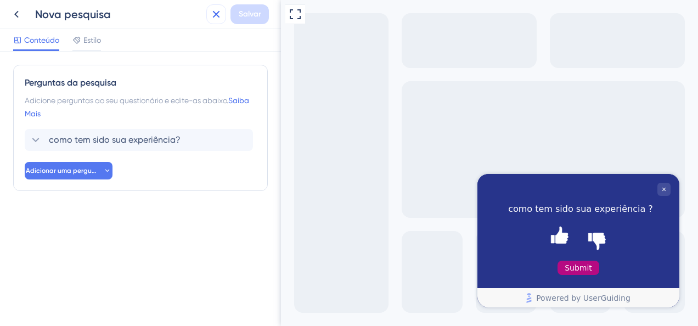
click at [215, 15] on icon at bounding box center [216, 14] width 7 height 7
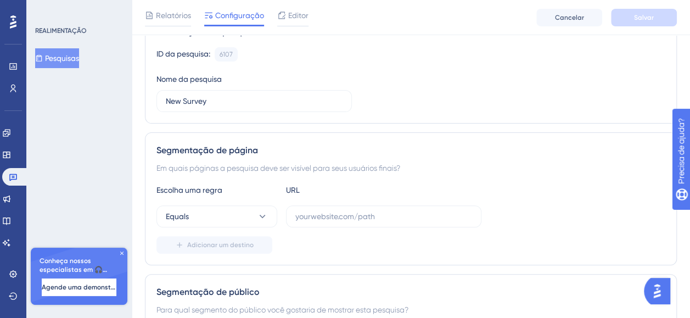
scroll to position [110, 0]
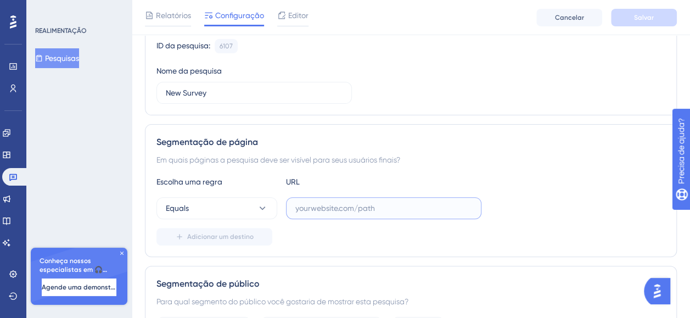
click at [415, 210] on input "text" at bounding box center [383, 208] width 177 height 12
drag, startPoint x: 415, startPoint y: 210, endPoint x: 127, endPoint y: 209, distance: 287.5
paste input "https://app.qat.mobiis.com.br/marketing"
type input "https://app.qat.mobiis.com.br/marketing"
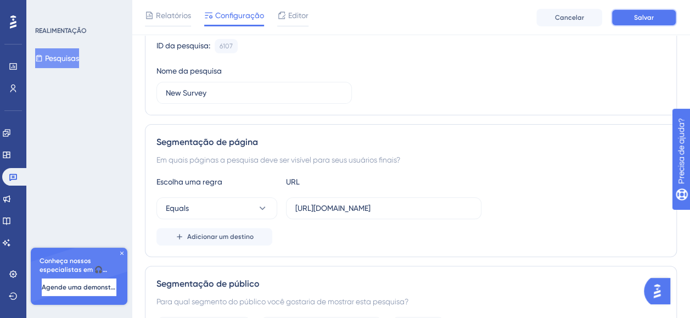
click at [652, 14] on span "Salvar" at bounding box center [644, 17] width 20 height 9
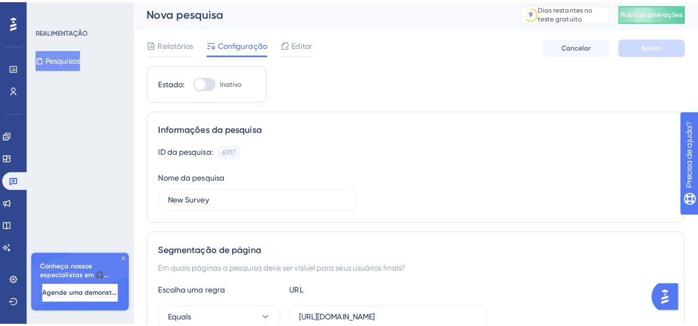
scroll to position [0, 0]
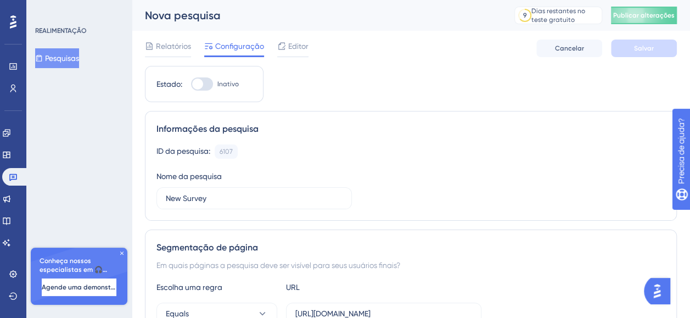
click at [199, 84] on div at bounding box center [197, 83] width 11 height 11
click at [191, 84] on input "Inativo" at bounding box center [190, 84] width 1 height 1
checkbox input "true"
click at [646, 50] on span "Salvar" at bounding box center [644, 48] width 20 height 9
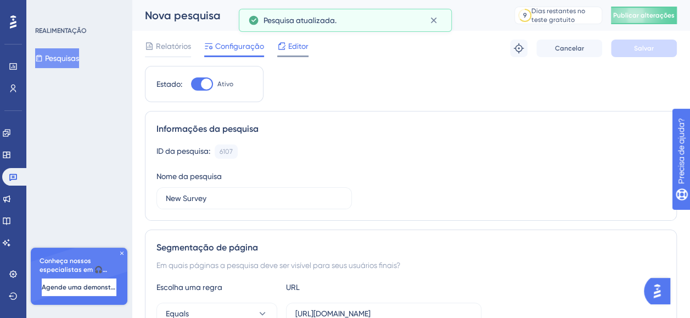
click at [306, 43] on span "Editor" at bounding box center [298, 46] width 20 height 13
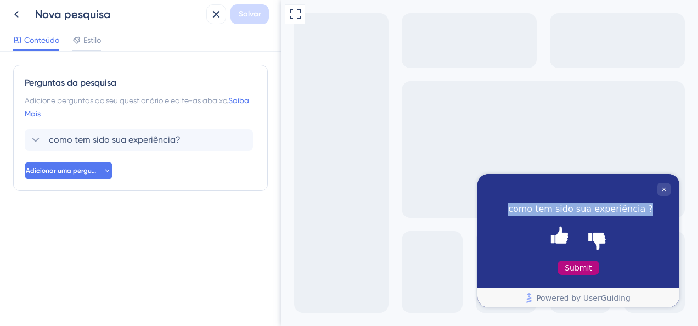
drag, startPoint x: 640, startPoint y: 207, endPoint x: 498, endPoint y: 216, distance: 141.8
click at [498, 216] on div "como tem sido sua experiência ?" at bounding box center [578, 198] width 202 height 50
copy div "como tem sido sua experiência ?"
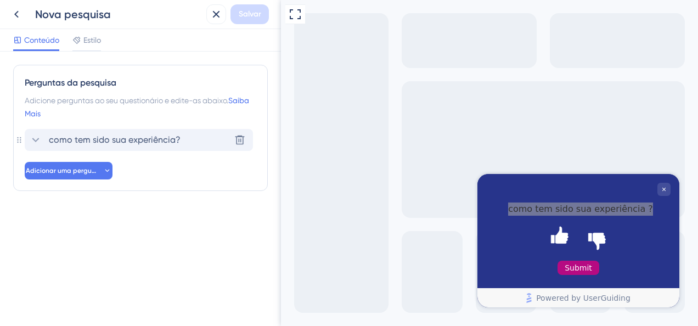
click at [102, 139] on span "como tem sido sua experiência?" at bounding box center [115, 139] width 132 height 13
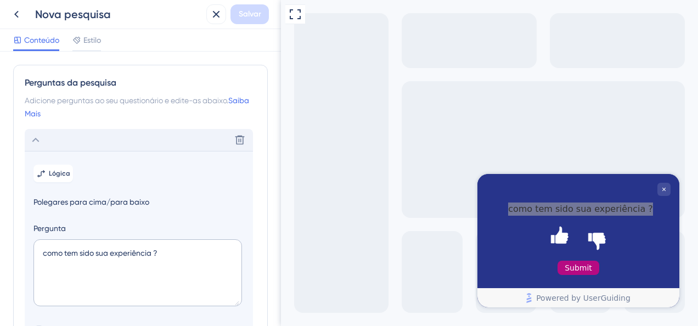
click at [102, 139] on div "Excluir" at bounding box center [139, 140] width 228 height 22
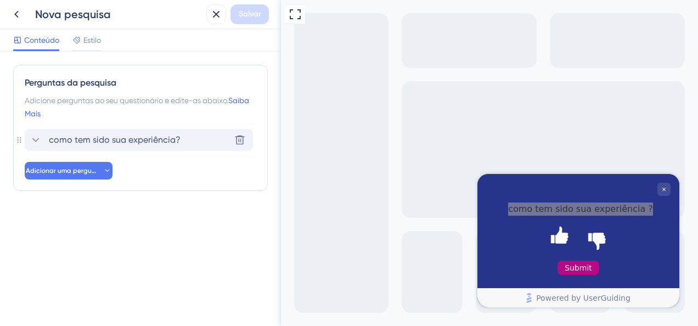
click at [103, 141] on span "como tem sido sua experiência?" at bounding box center [115, 139] width 132 height 13
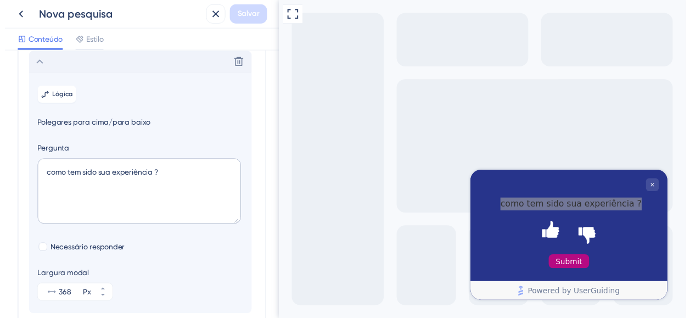
scroll to position [77, 0]
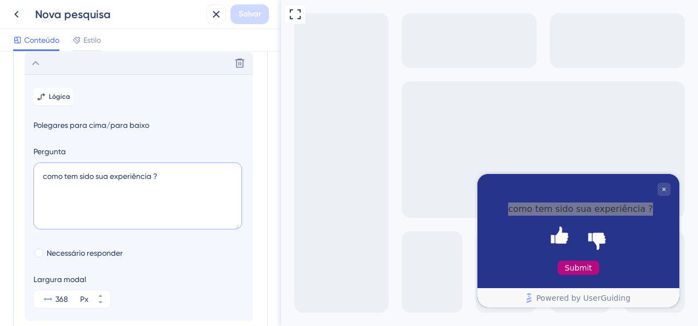
drag, startPoint x: 178, startPoint y: 168, endPoint x: -2, endPoint y: 156, distance: 180.9
click at [0, 0] on html "Nova pesquisa Salvar Conteúdo Estilo Perguntas da pesquisa Adicione perguntas a…" at bounding box center [349, 0] width 698 height 0
paste textarea "Como você tem avaliado sua experiência até agora"
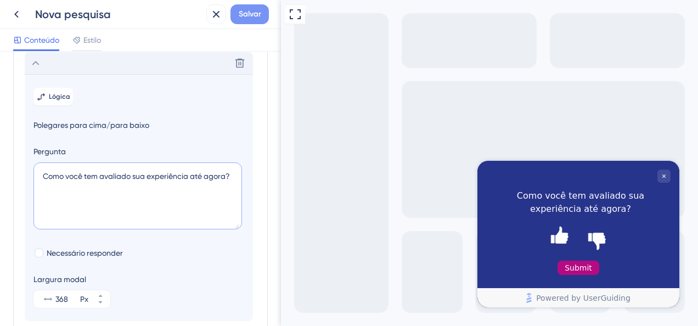
type textarea "Como você tem avaliado sua experiência até agora?"
click at [253, 15] on span "Salvar" at bounding box center [250, 14] width 22 height 13
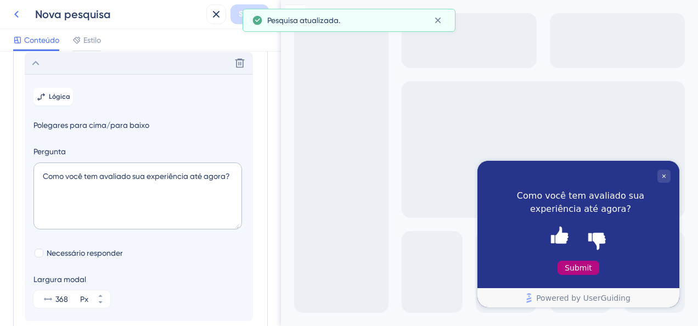
click at [14, 19] on icon at bounding box center [16, 14] width 13 height 13
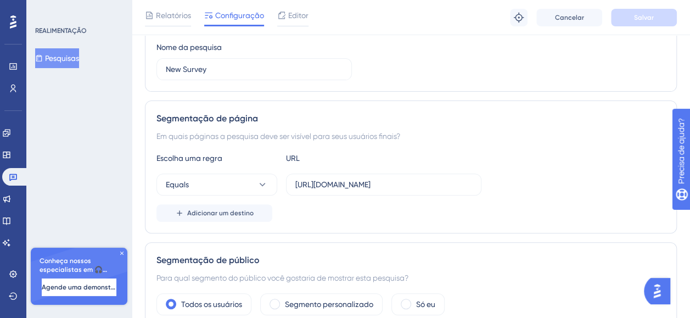
scroll to position [165, 0]
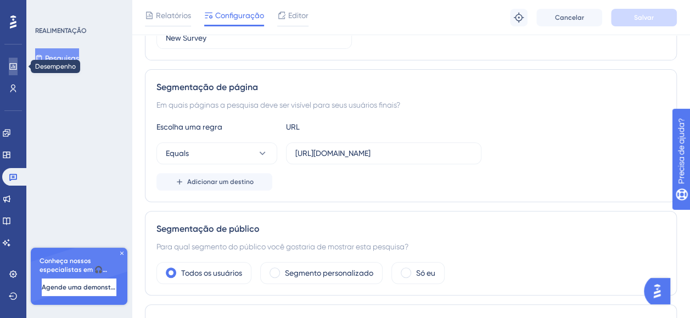
click at [9, 74] on link at bounding box center [13, 67] width 9 height 18
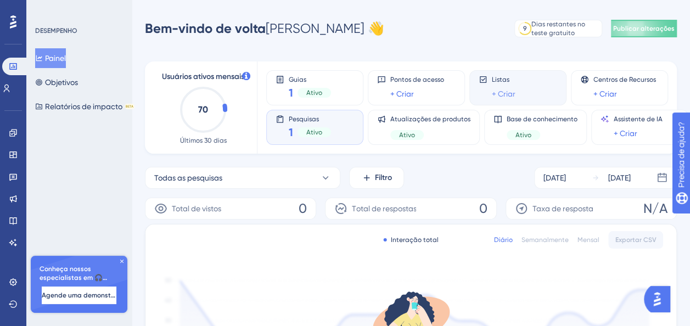
click at [510, 93] on link "+ Criar" at bounding box center [504, 93] width 24 height 13
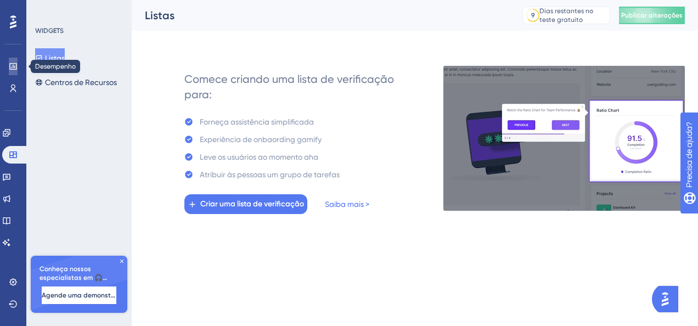
click at [9, 60] on link at bounding box center [13, 67] width 9 height 18
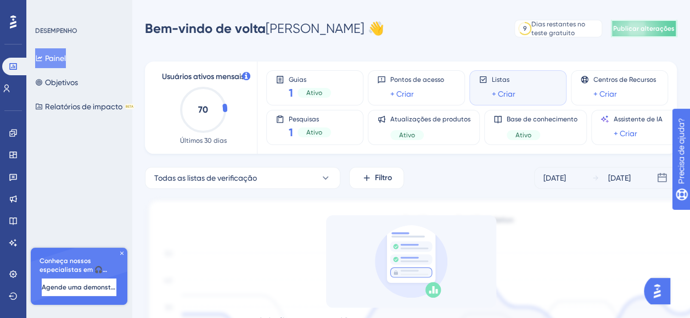
click at [647, 29] on span "Publicar alterações" at bounding box center [643, 28] width 61 height 9
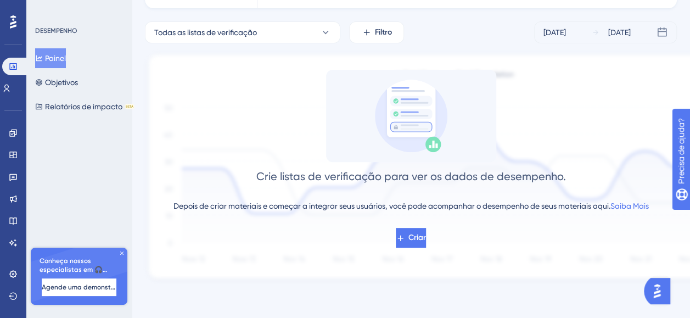
scroll to position [146, 0]
click at [427, 239] on button "Criar" at bounding box center [411, 237] width 32 height 20
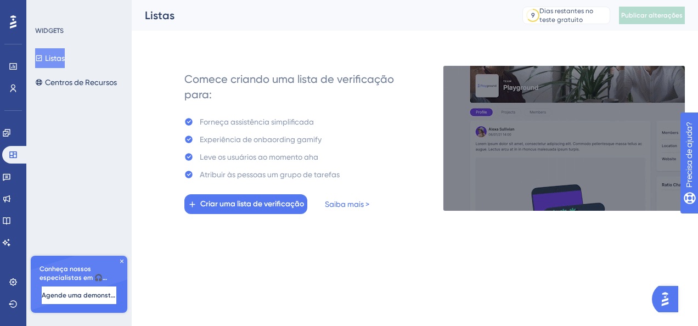
click at [51, 53] on button "Listas" at bounding box center [50, 58] width 30 height 20
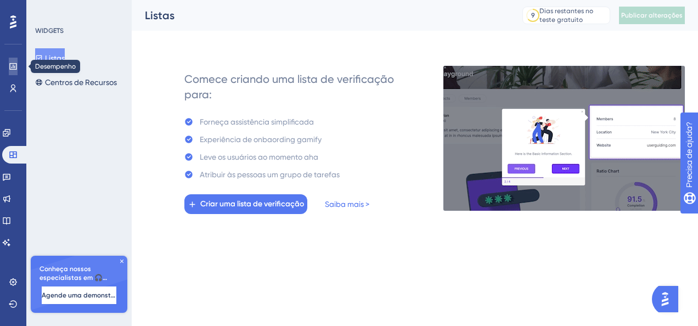
click at [15, 67] on icon at bounding box center [12, 66] width 7 height 7
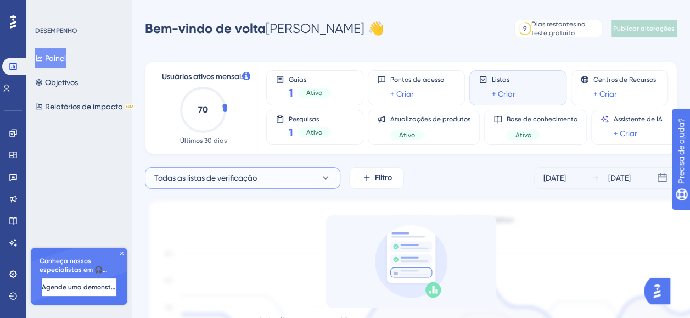
click at [326, 178] on icon at bounding box center [326, 177] width 6 height 3
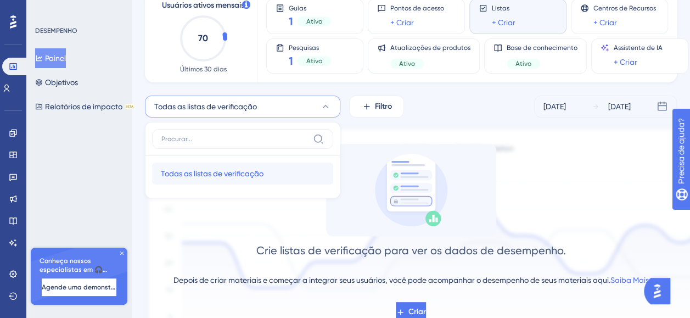
click at [322, 171] on button "Todas as listas de verificação Todas as listas de verificação" at bounding box center [242, 173] width 181 height 22
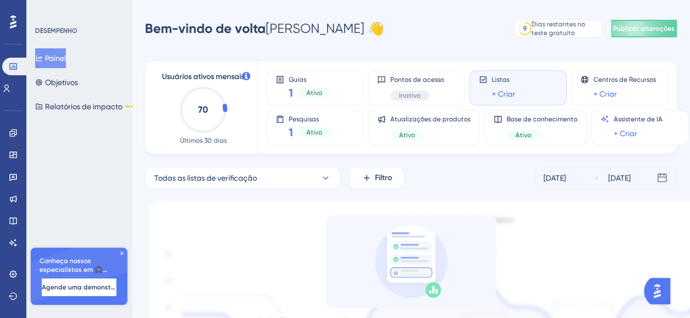
scroll to position [0, 0]
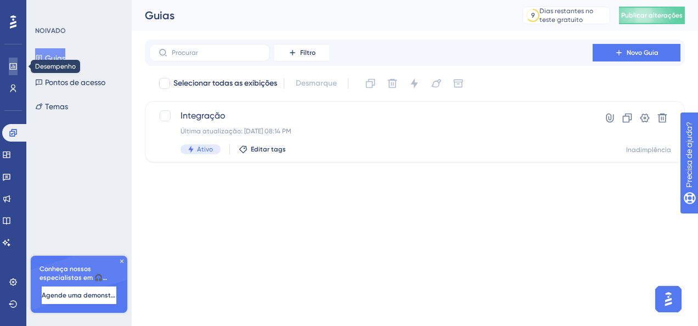
click at [11, 64] on icon at bounding box center [12, 66] width 7 height 7
